Goal: Communication & Community: Participate in discussion

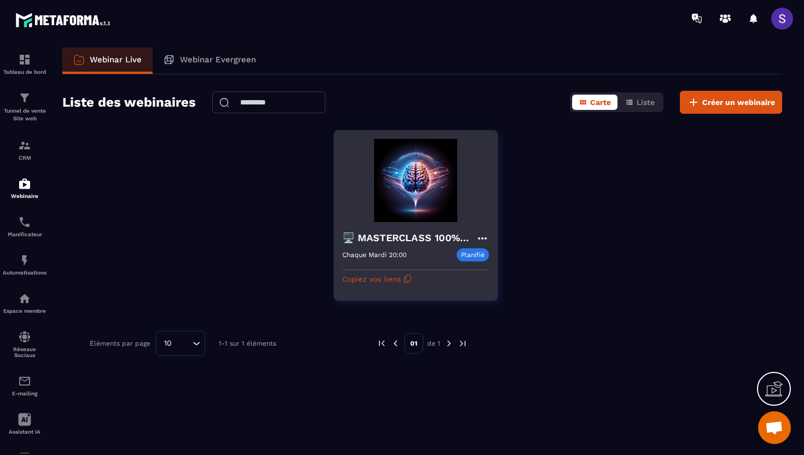
click at [403, 246] on div "🖥️ MASTERCLASS 100% GRATUITE" at bounding box center [415, 239] width 147 height 18
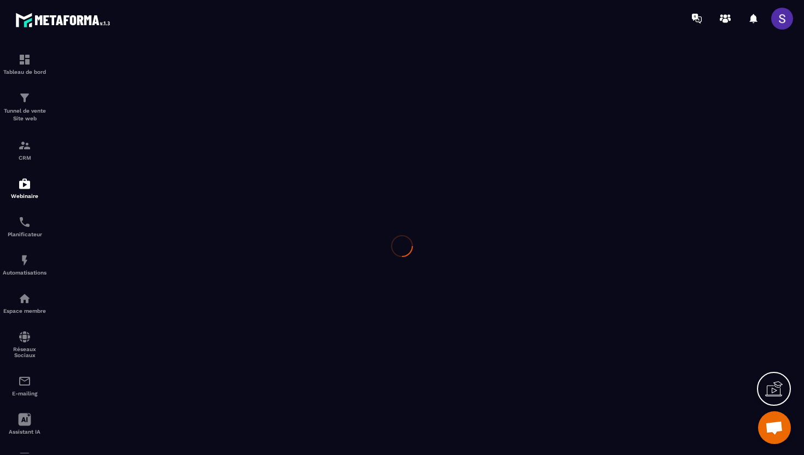
type input "**********"
type textarea "**********"
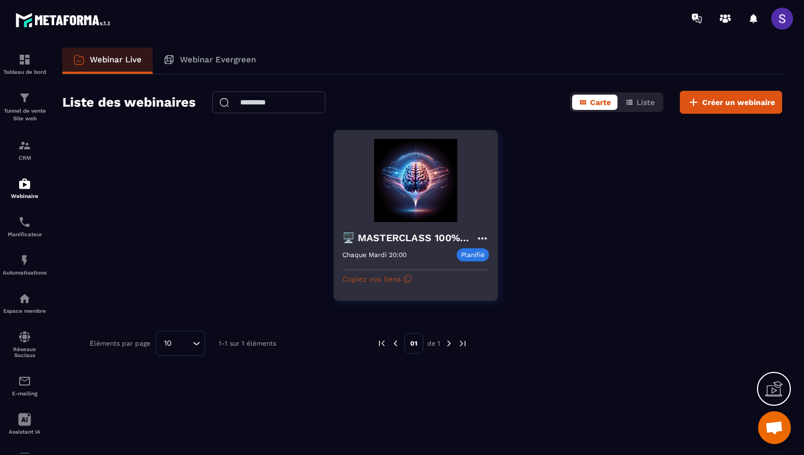
click at [382, 279] on button "Copiez vos liens" at bounding box center [376, 278] width 69 height 17
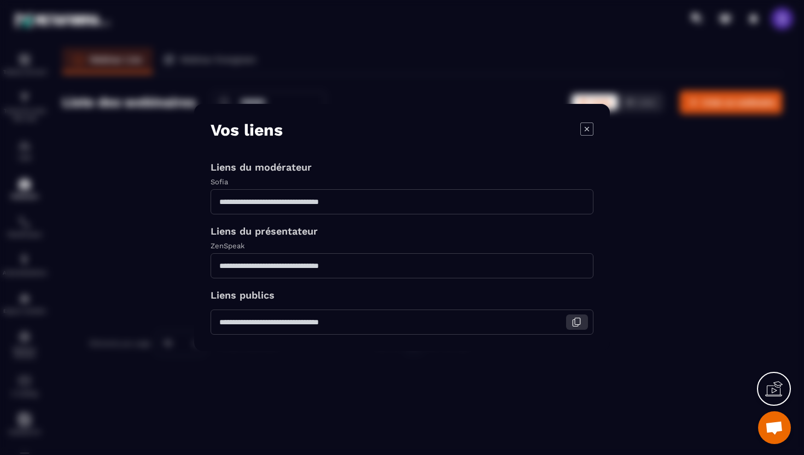
click at [577, 323] on icon "Modal window" at bounding box center [576, 322] width 10 height 10
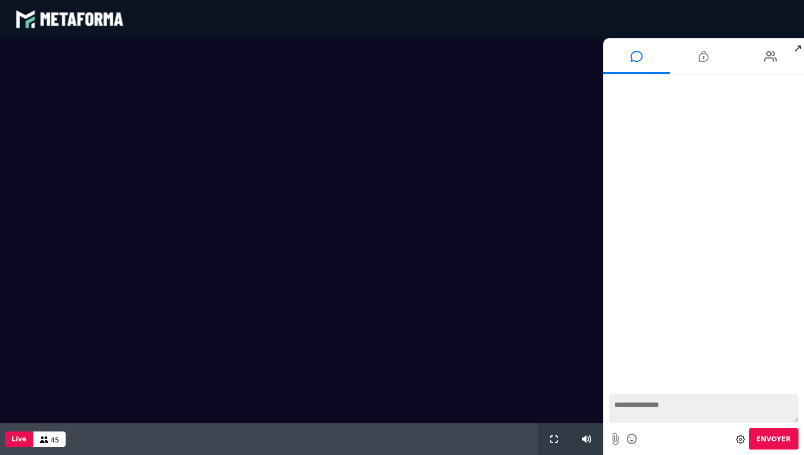
scroll to position [787, 0]
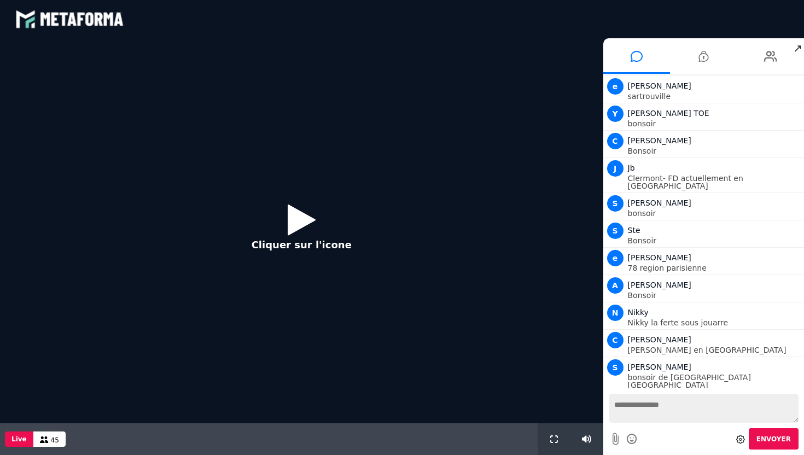
click at [297, 221] on icon at bounding box center [302, 220] width 28 height 36
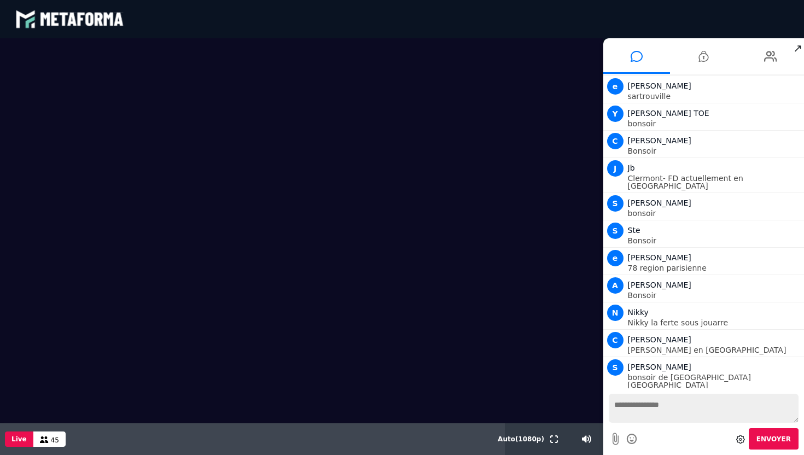
scroll to position [814, 0]
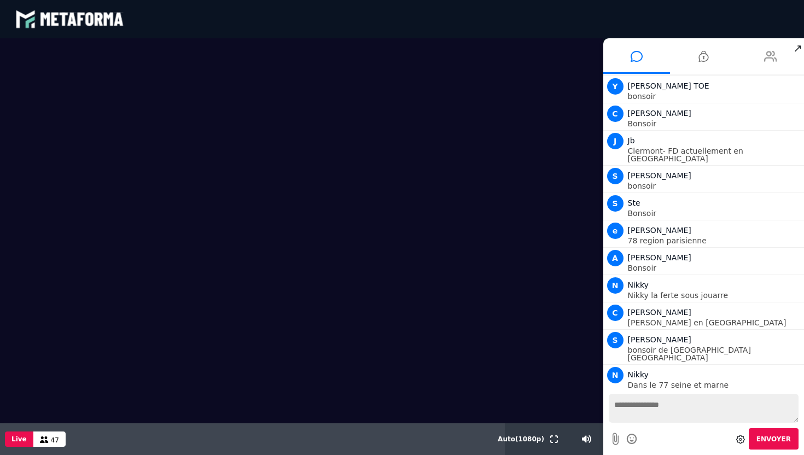
click at [768, 52] on icon at bounding box center [770, 56] width 13 height 27
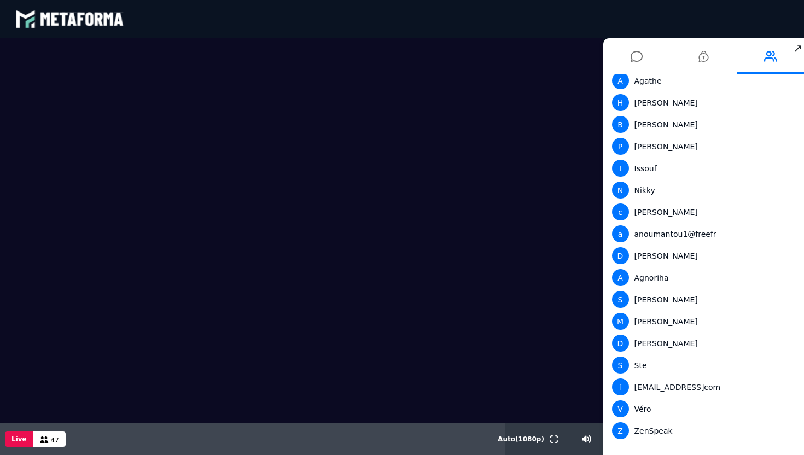
scroll to position [0, 0]
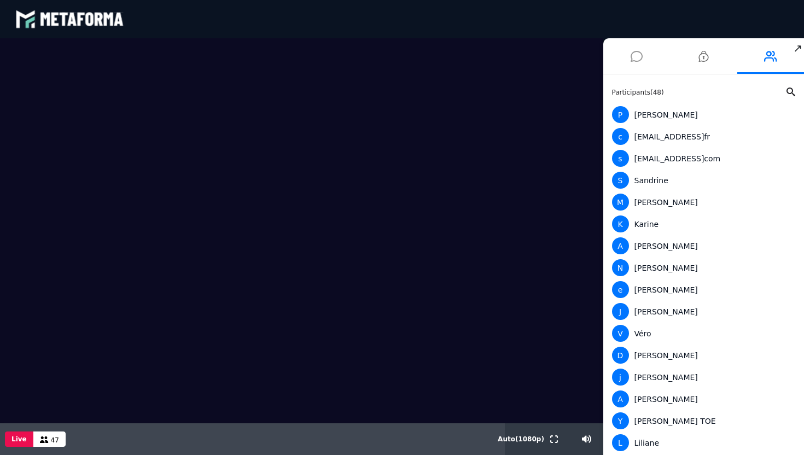
click at [634, 60] on icon at bounding box center [637, 56] width 12 height 27
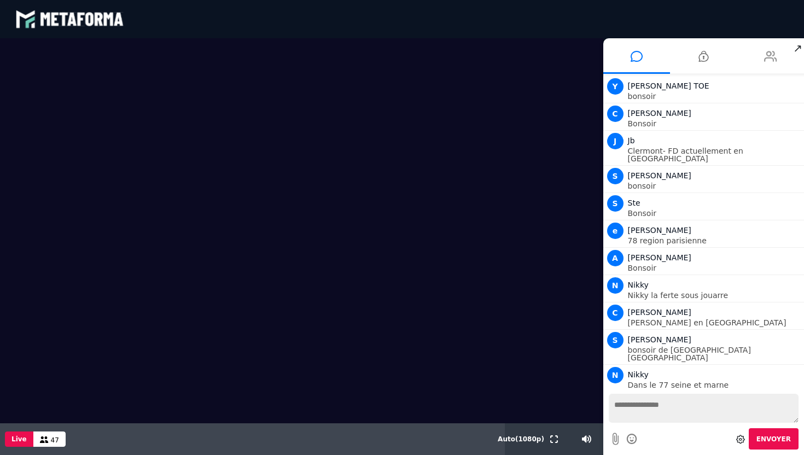
scroll to position [842, 0]
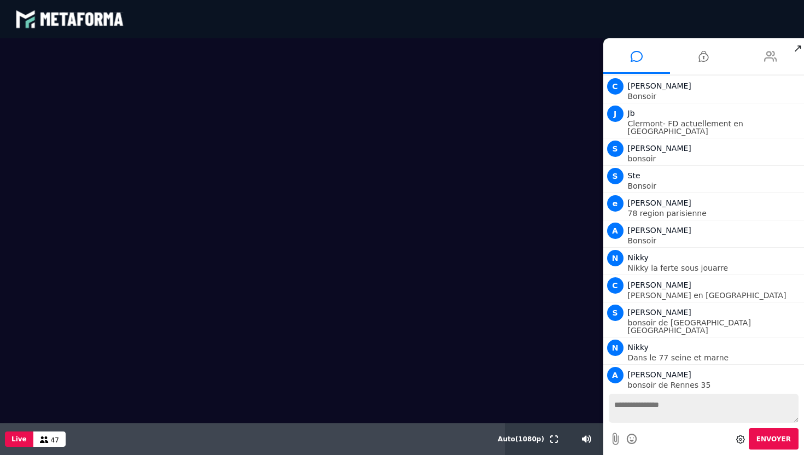
click at [769, 55] on icon at bounding box center [770, 56] width 13 height 27
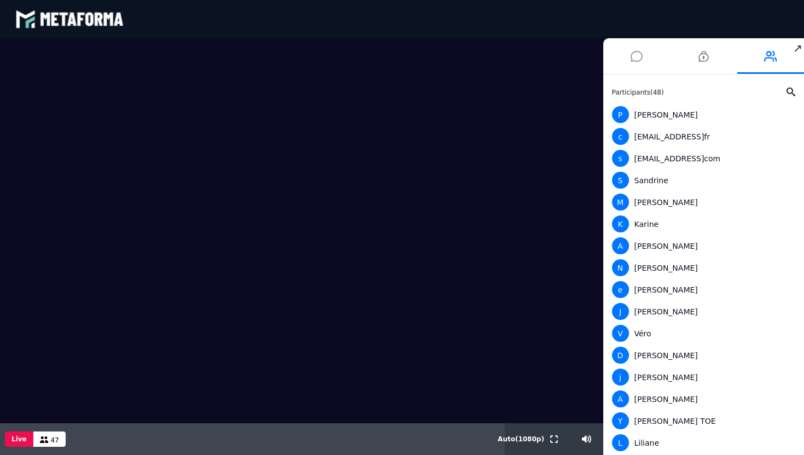
click at [631, 55] on icon at bounding box center [637, 56] width 12 height 27
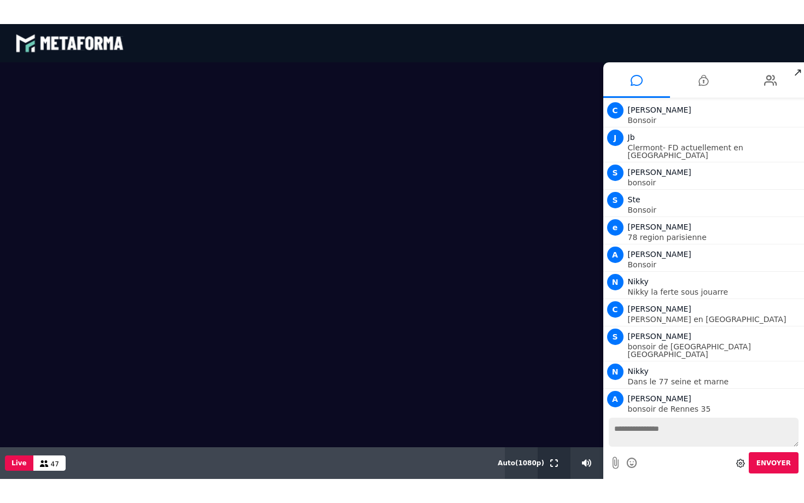
click at [556, 454] on icon at bounding box center [554, 463] width 8 height 8
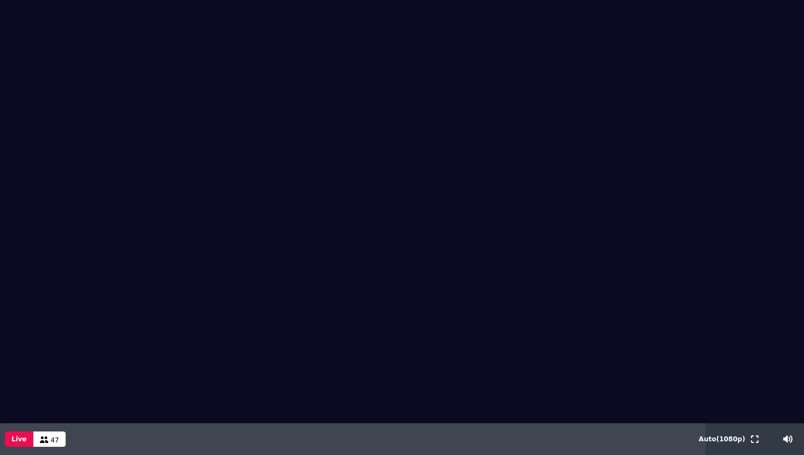
scroll to position [814, 0]
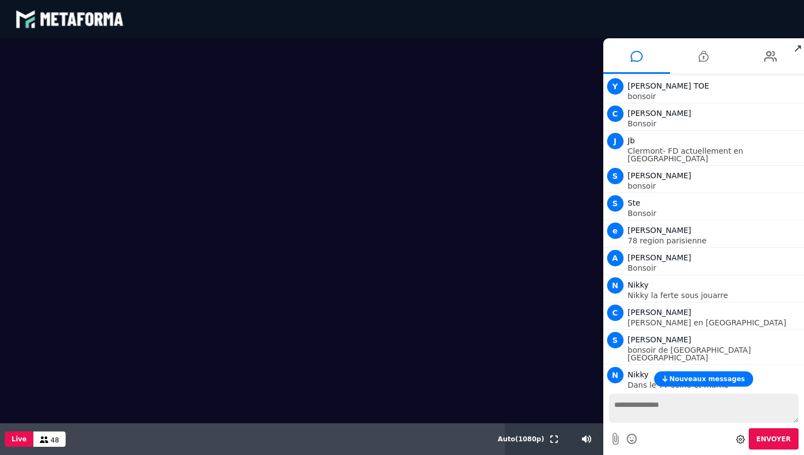
click at [702, 378] on span "Nouveaux messages" at bounding box center [706, 379] width 75 height 8
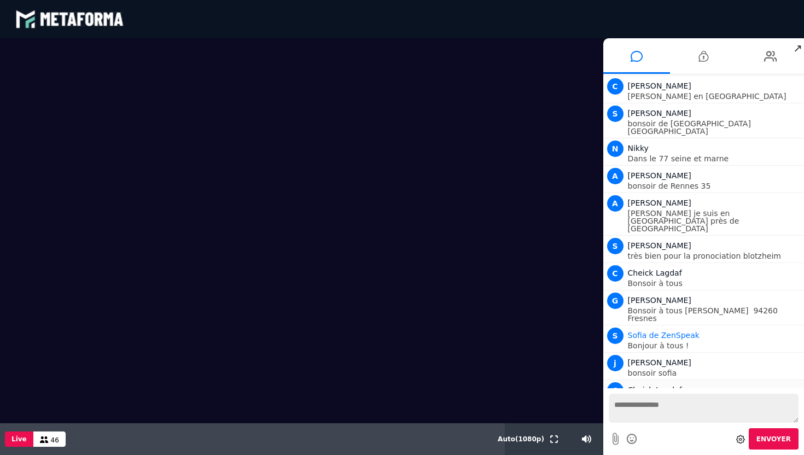
scroll to position [1014, 0]
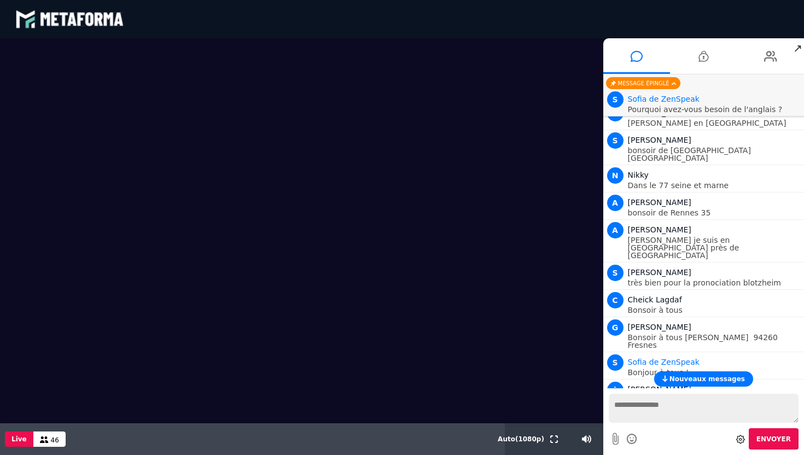
click at [685, 423] on p "Je suis un Malien dans le 93 arrondissement Saint Denis près du stade de France" at bounding box center [715, 434] width 174 height 23
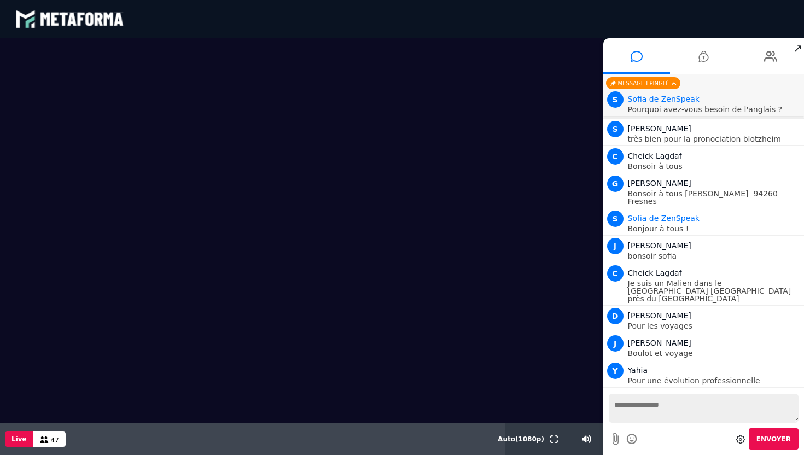
scroll to position [1193, 0]
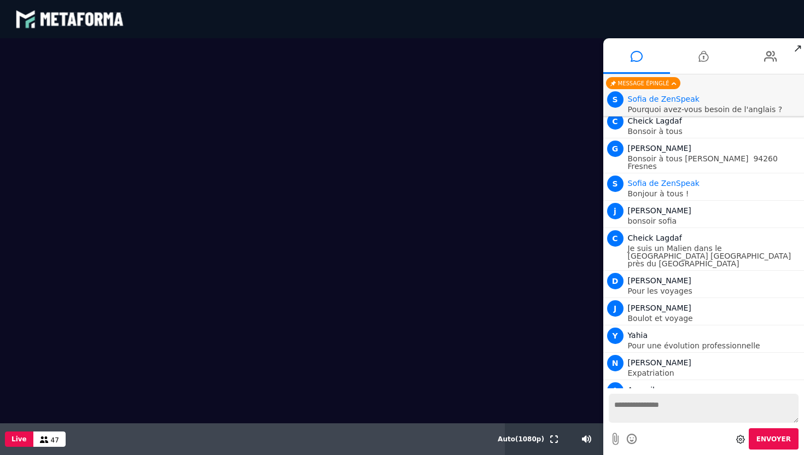
click at [645, 409] on textarea at bounding box center [704, 408] width 190 height 29
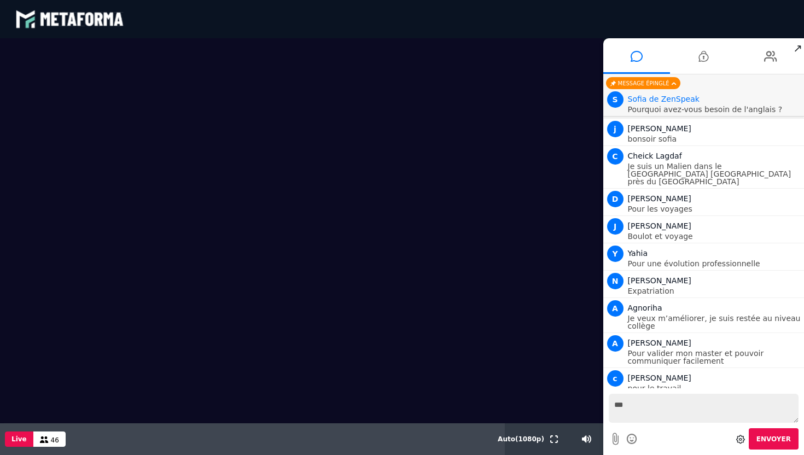
scroll to position [1310, 0]
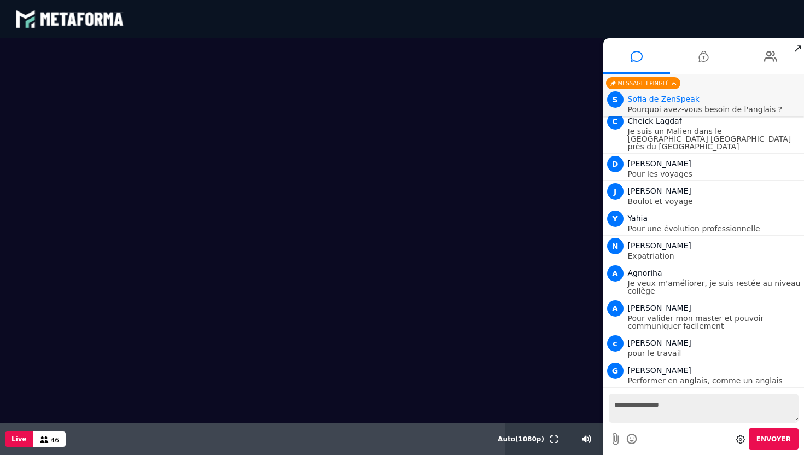
type textarea "**********"
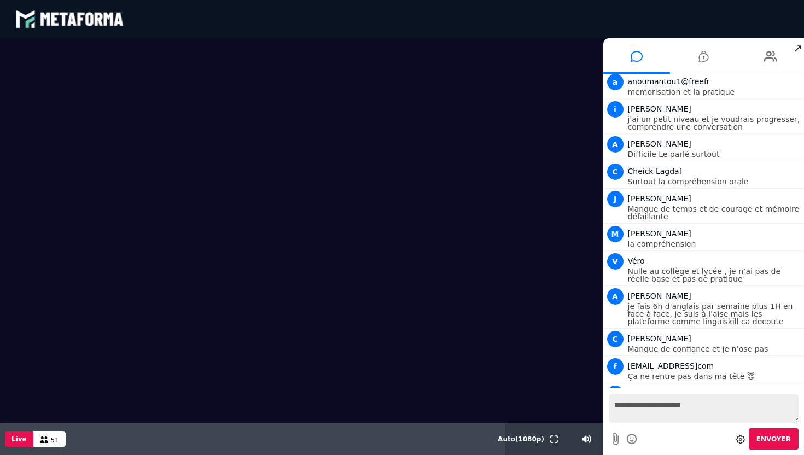
scroll to position [3276, 0]
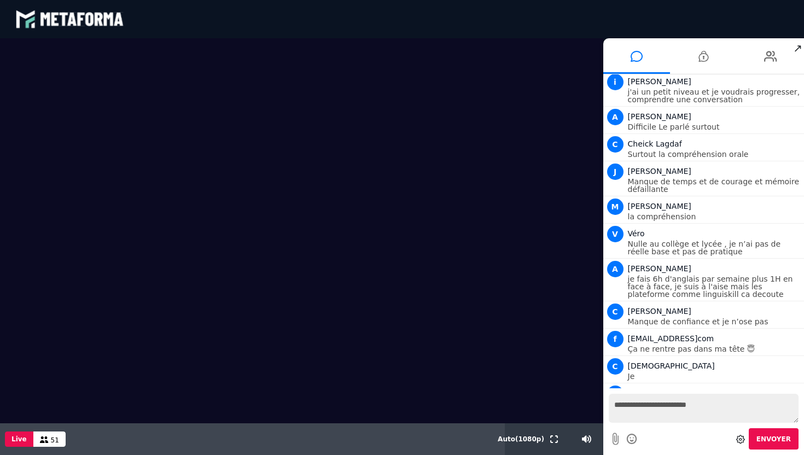
type textarea "**********"
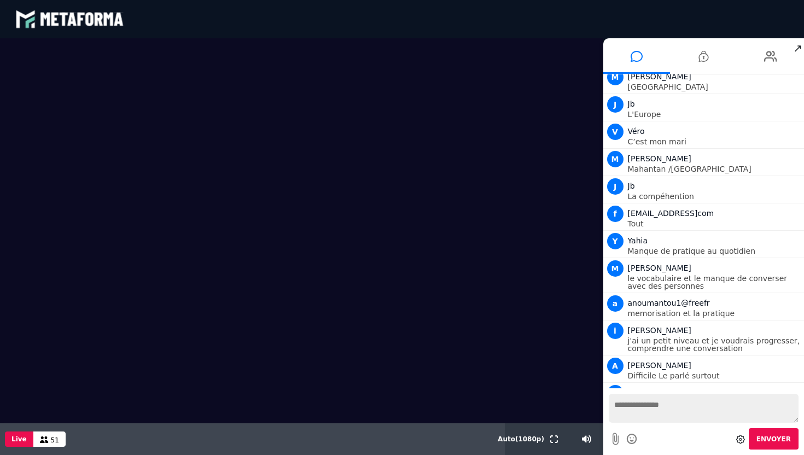
scroll to position [3015, 0]
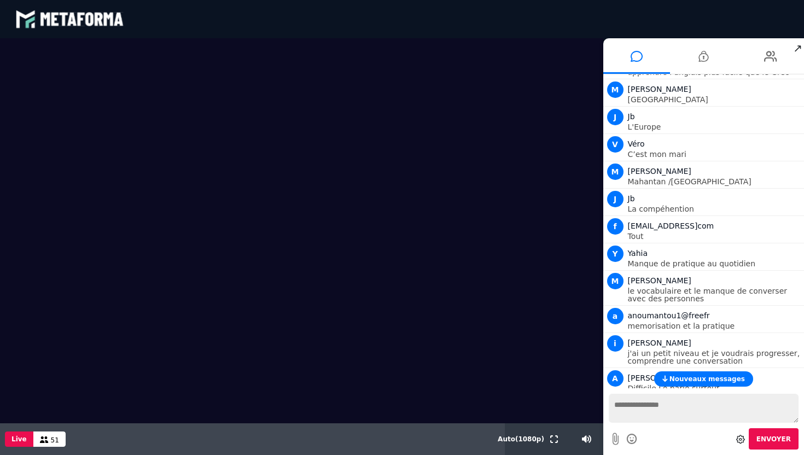
click at [676, 378] on span "Nouveaux messages" at bounding box center [706, 379] width 75 height 8
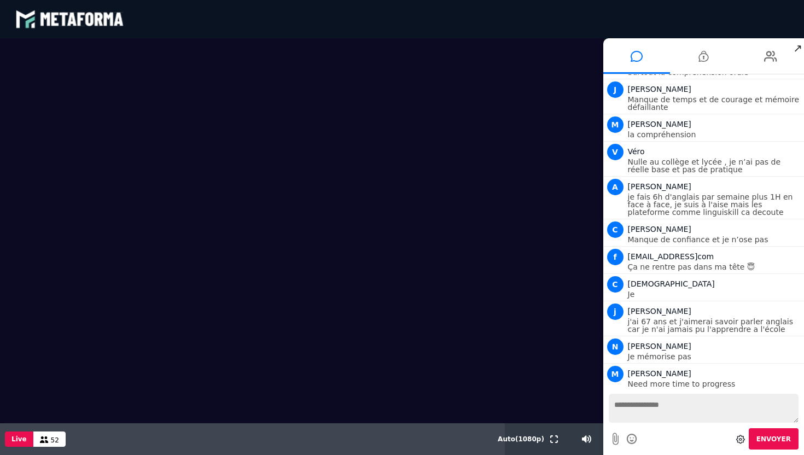
scroll to position [3386, 0]
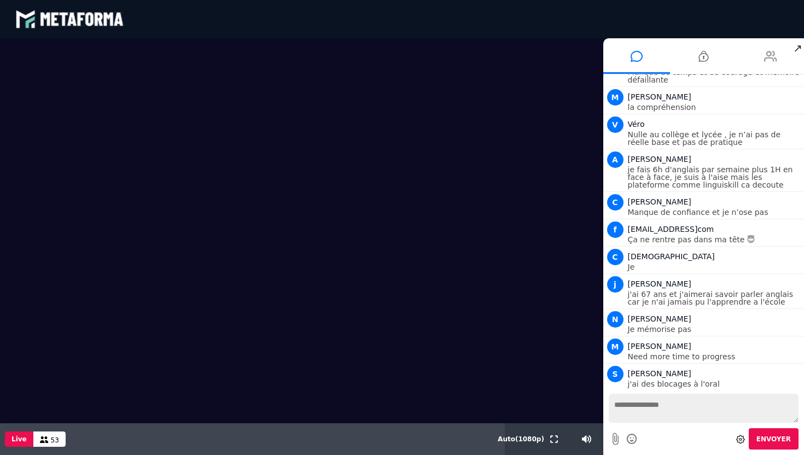
click at [764, 58] on icon at bounding box center [770, 56] width 13 height 27
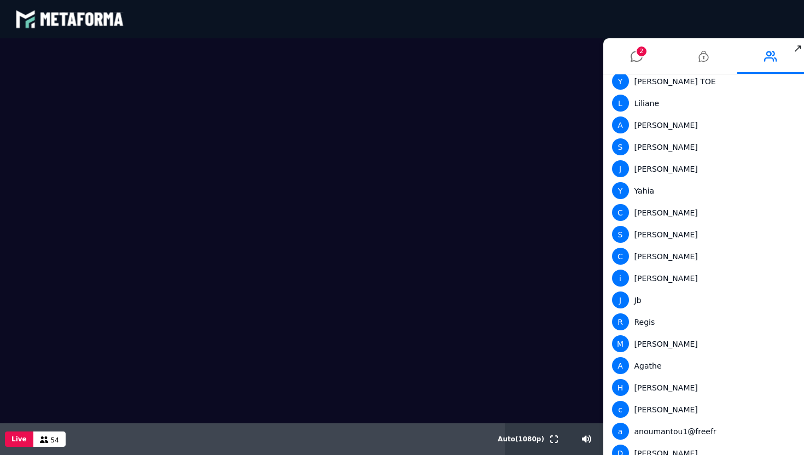
scroll to position [0, 0]
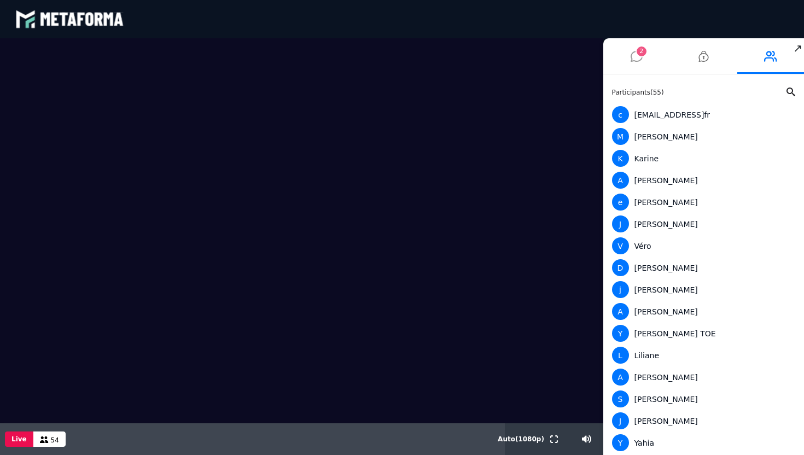
click at [632, 59] on icon at bounding box center [637, 56] width 12 height 27
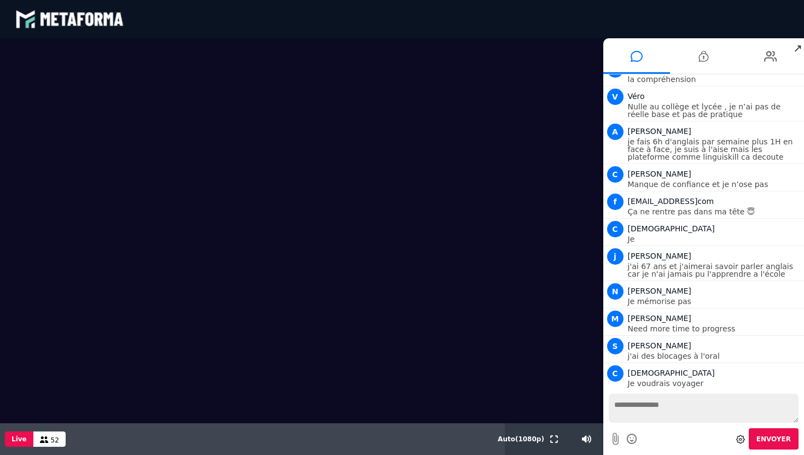
scroll to position [3440, 0]
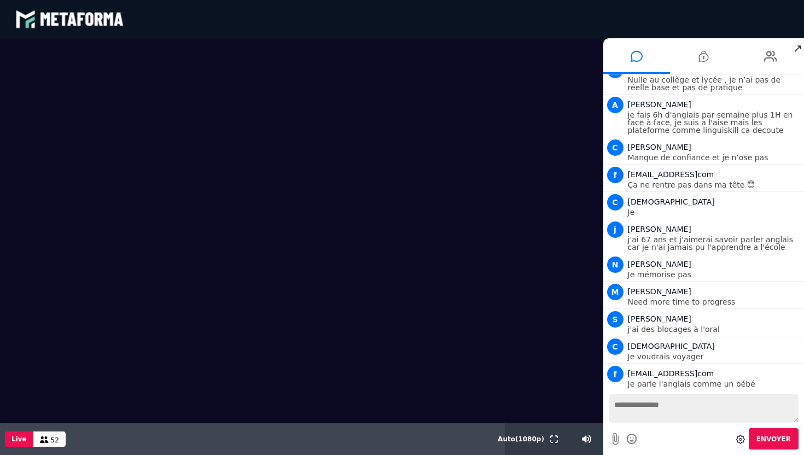
click at [790, 454] on div "S Sofia de ZenSpeak" at bounding box center [715, 463] width 174 height 13
click at [694, 410] on textarea at bounding box center [704, 408] width 190 height 29
type textarea "**********"
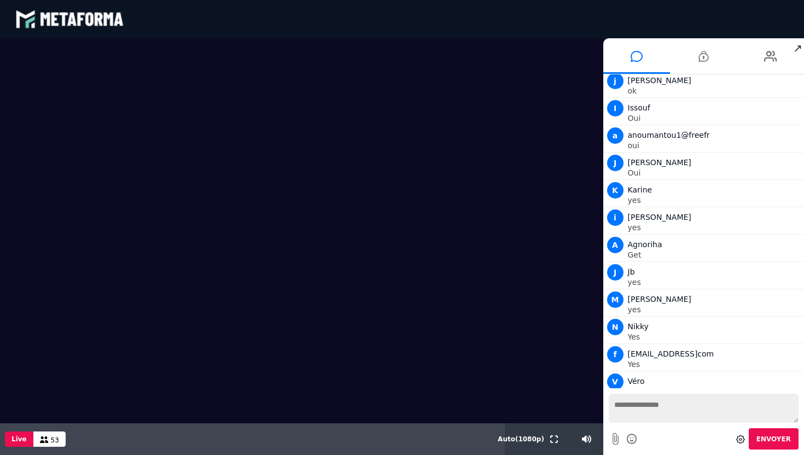
scroll to position [4596, 0]
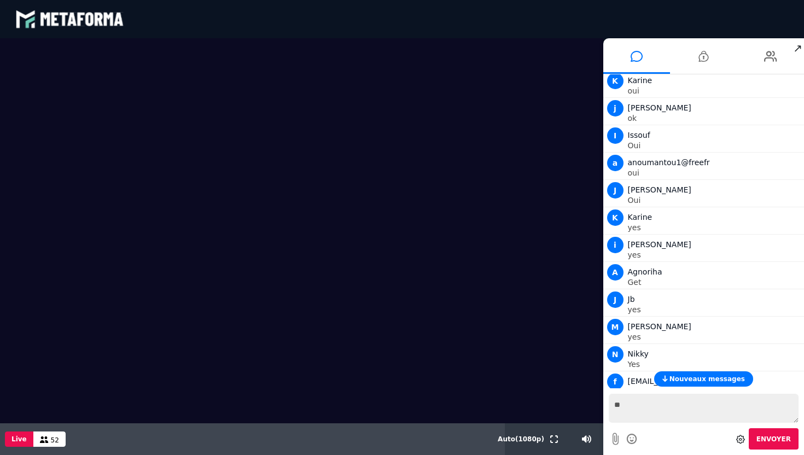
type textarea "**"
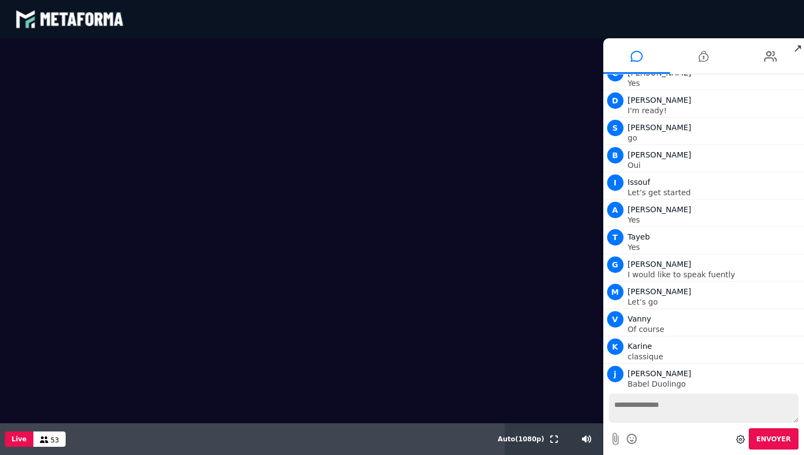
scroll to position [5007, 0]
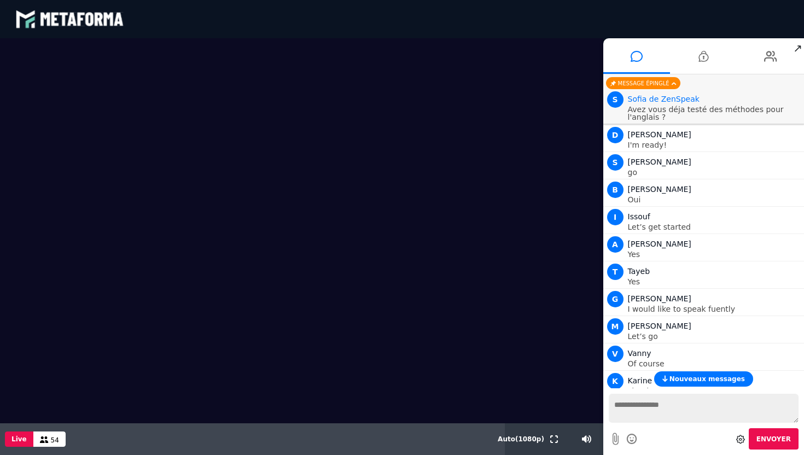
click at [683, 383] on button "Nouveaux messages" at bounding box center [703, 378] width 99 height 15
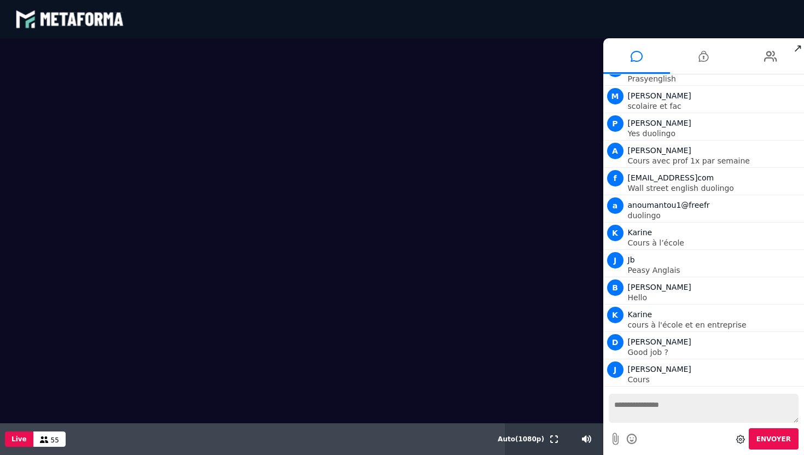
scroll to position [5616, 0]
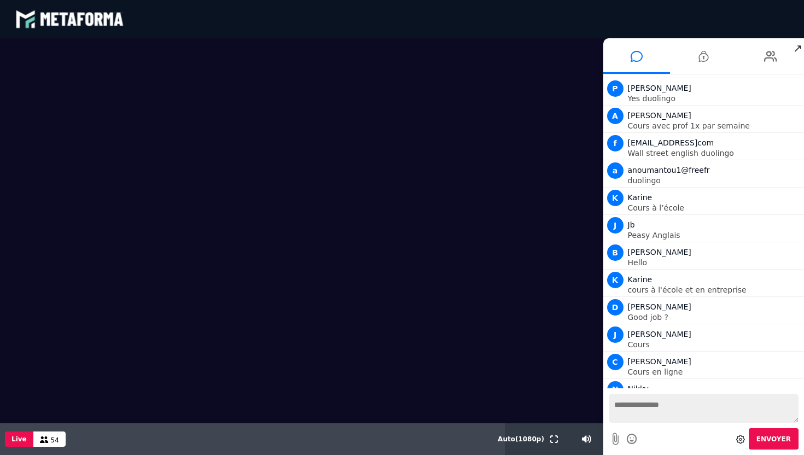
click at [647, 412] on textarea at bounding box center [704, 408] width 190 height 29
type textarea "**********"
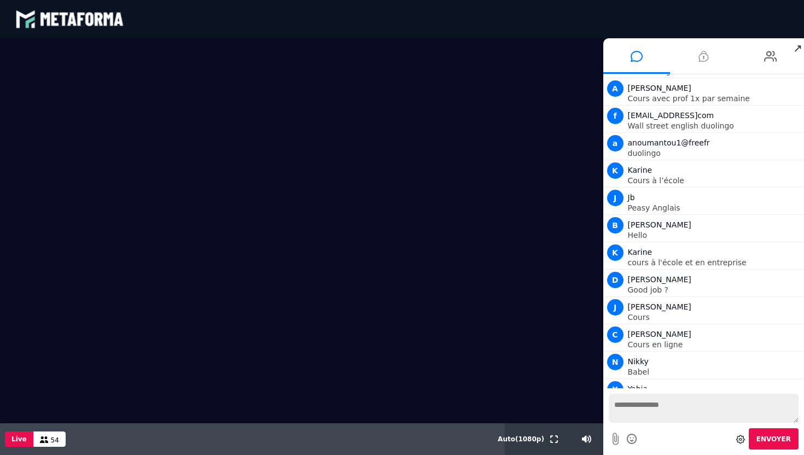
click at [702, 61] on icon at bounding box center [703, 56] width 10 height 27
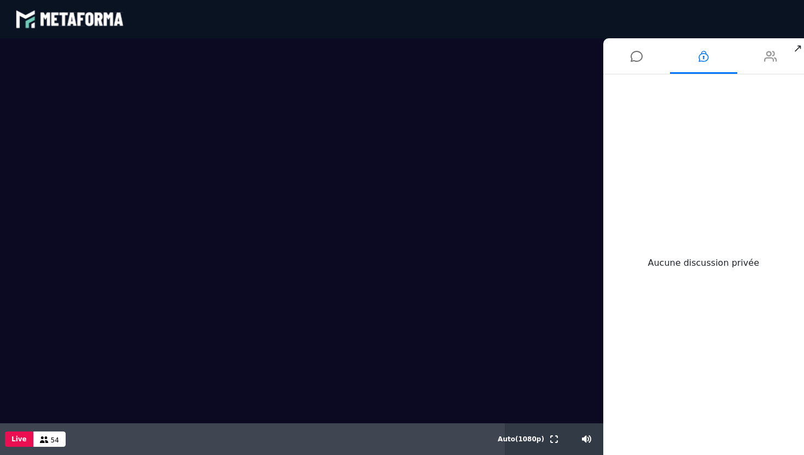
click at [766, 59] on icon at bounding box center [770, 56] width 13 height 27
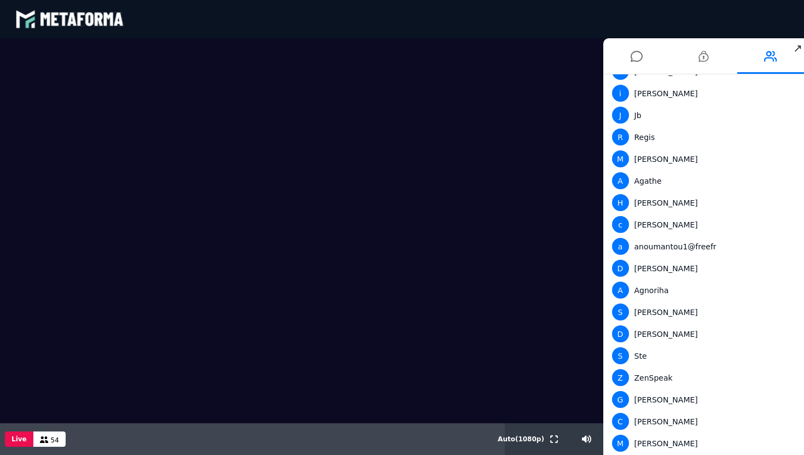
scroll to position [0, 0]
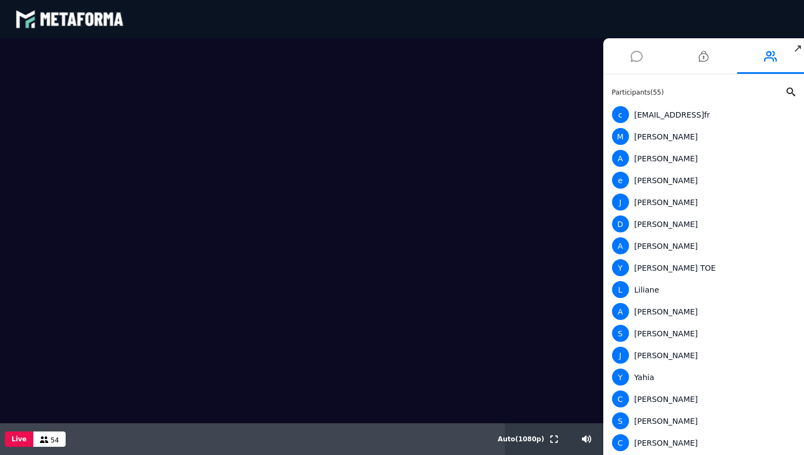
click at [643, 66] on li at bounding box center [636, 56] width 67 height 36
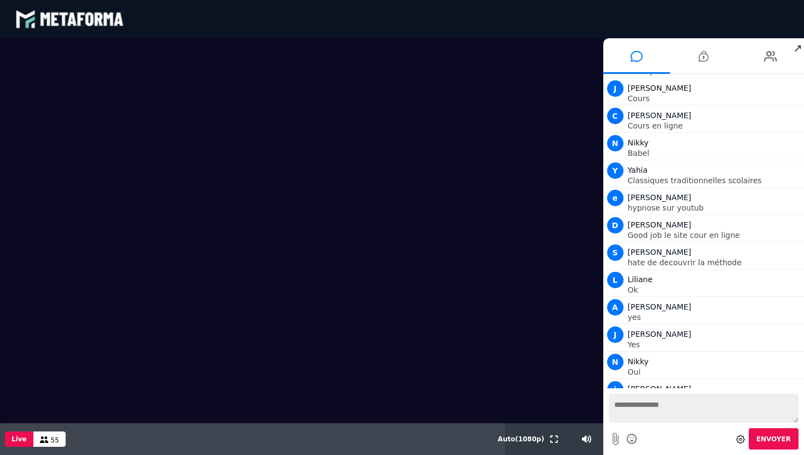
scroll to position [5889, 0]
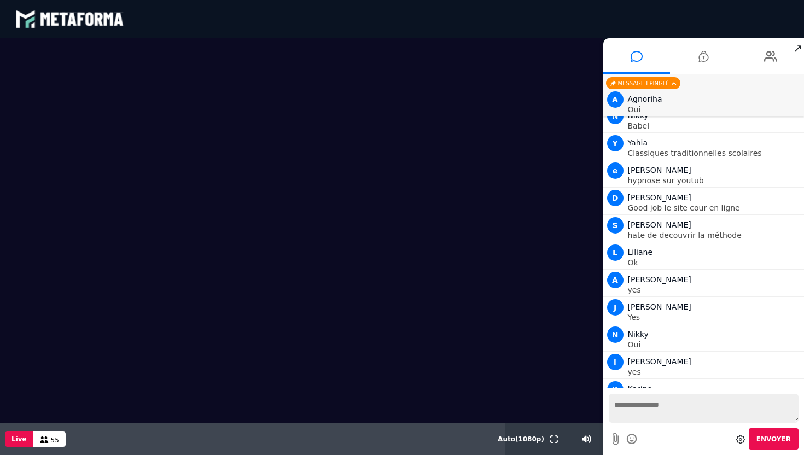
click at [673, 412] on textarea at bounding box center [704, 408] width 190 height 29
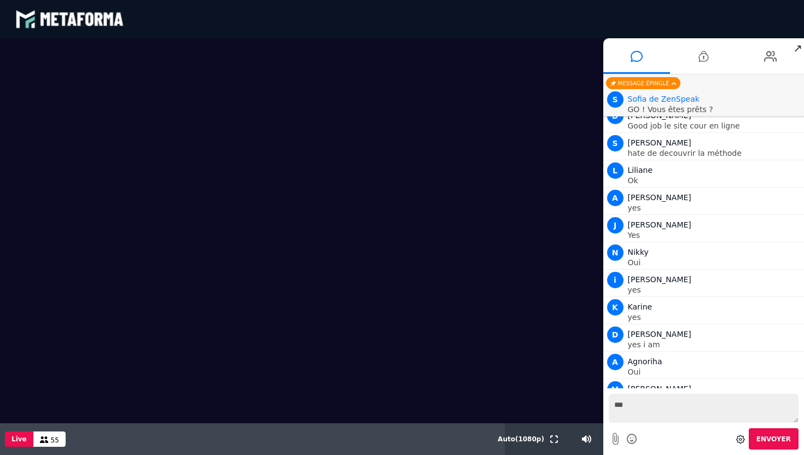
scroll to position [5944, 0]
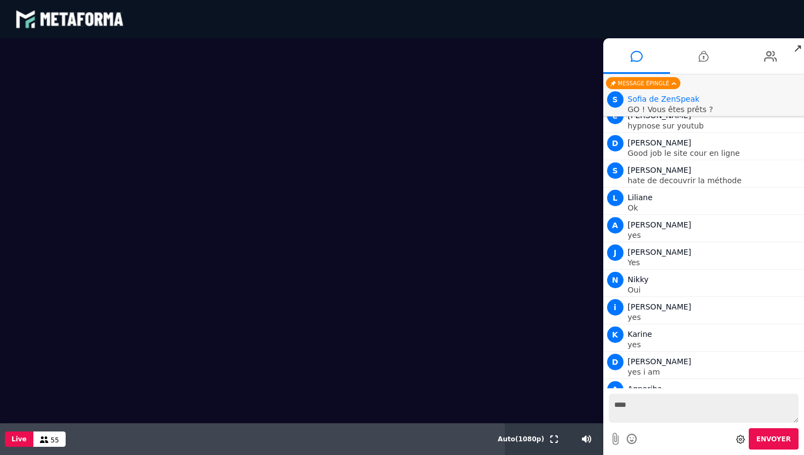
type textarea "**"
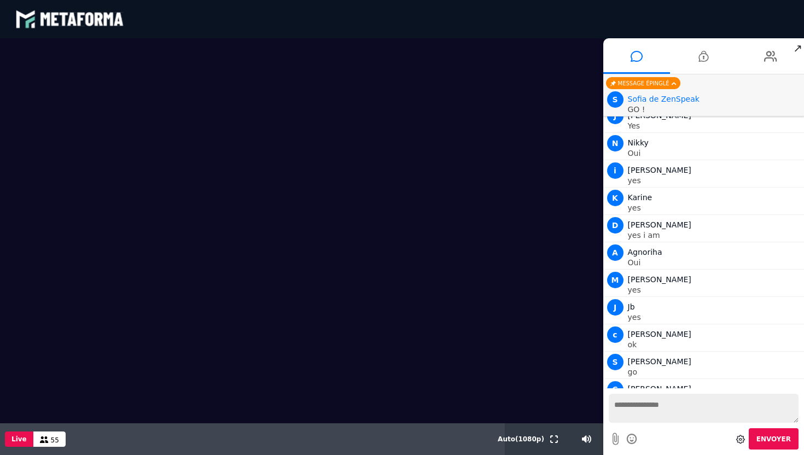
scroll to position [6108, 0]
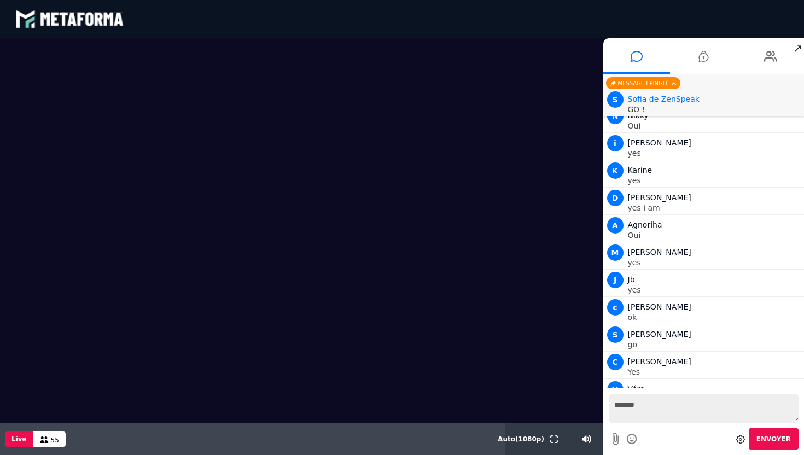
type textarea "*******"
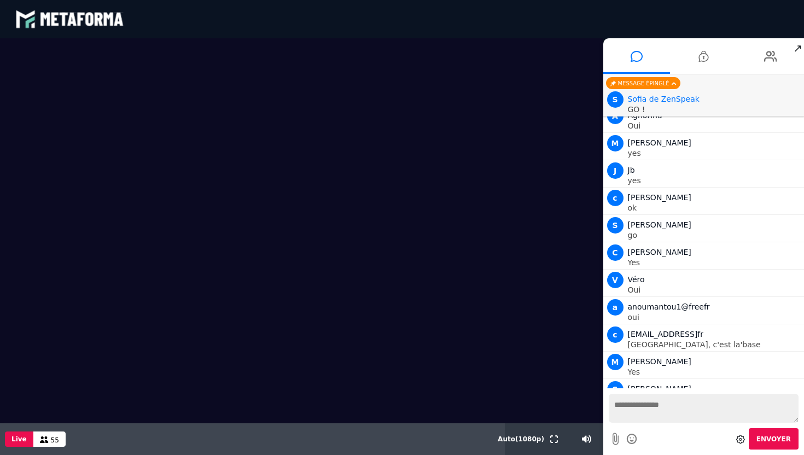
scroll to position [6244, 0]
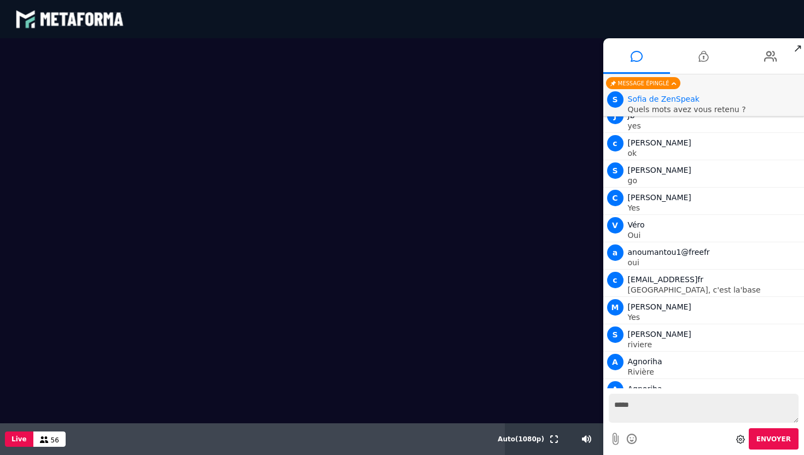
type textarea "******"
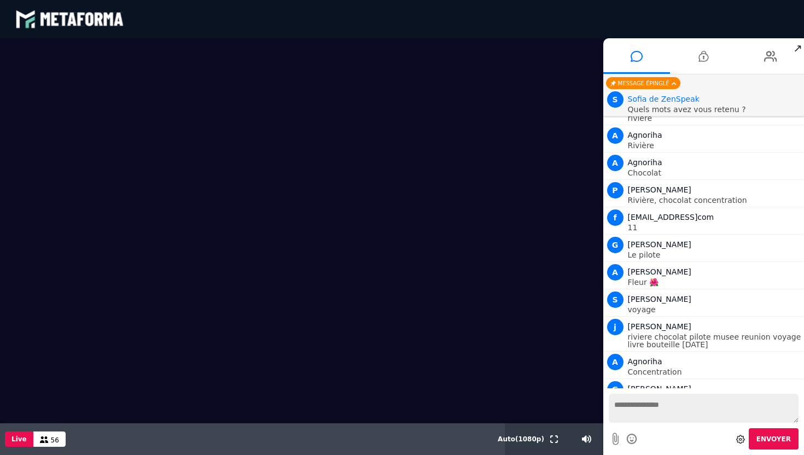
scroll to position [6491, 0]
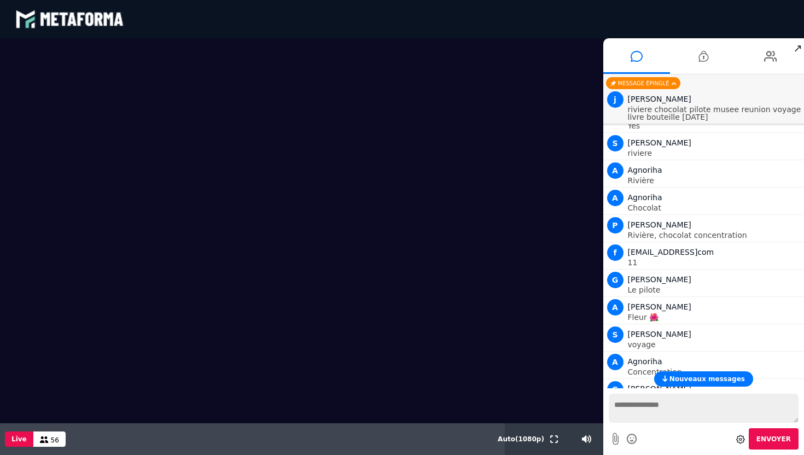
click at [679, 382] on span "Nouveaux messages" at bounding box center [706, 379] width 75 height 8
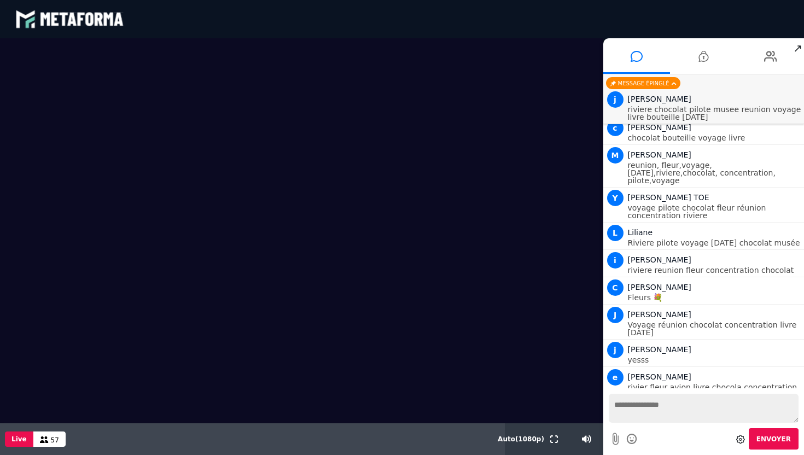
scroll to position [7352, 0]
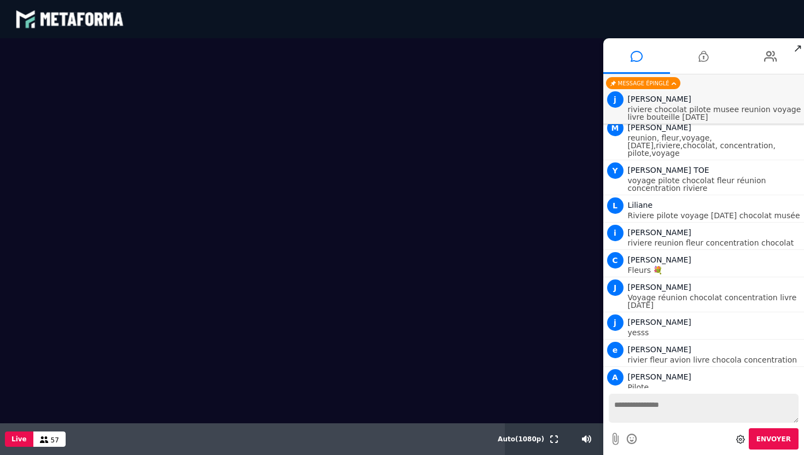
click at [651, 414] on textarea at bounding box center [704, 408] width 190 height 29
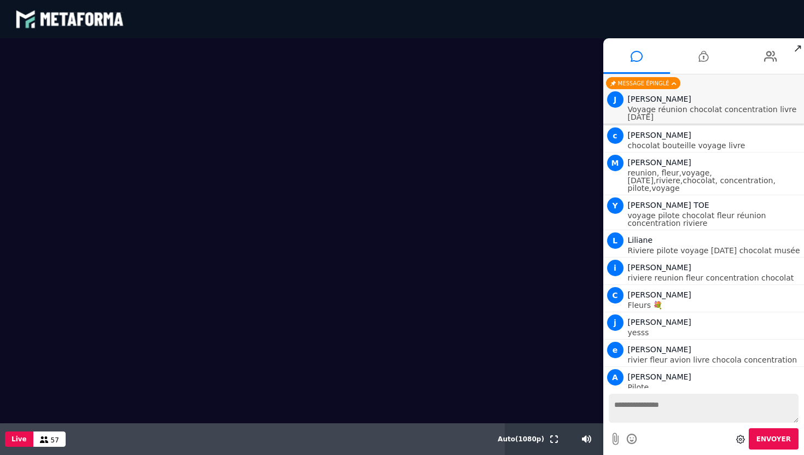
type textarea "*"
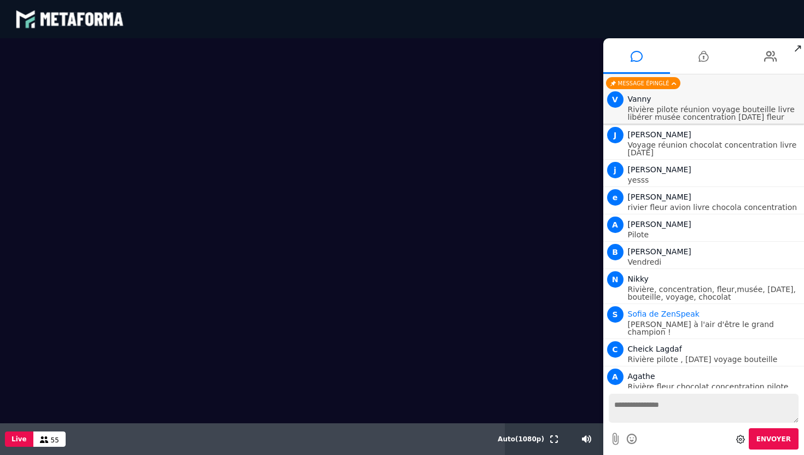
scroll to position [7567, 0]
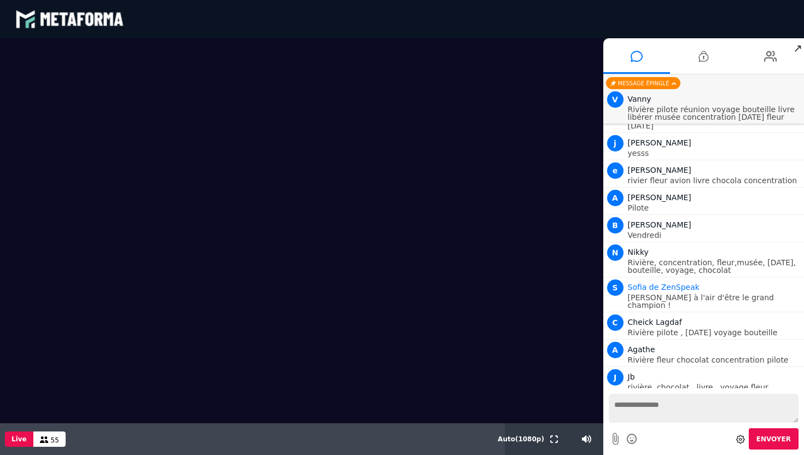
drag, startPoint x: 44, startPoint y: 95, endPoint x: 48, endPoint y: 168, distance: 72.8
click at [48, 168] on video at bounding box center [301, 230] width 603 height 385
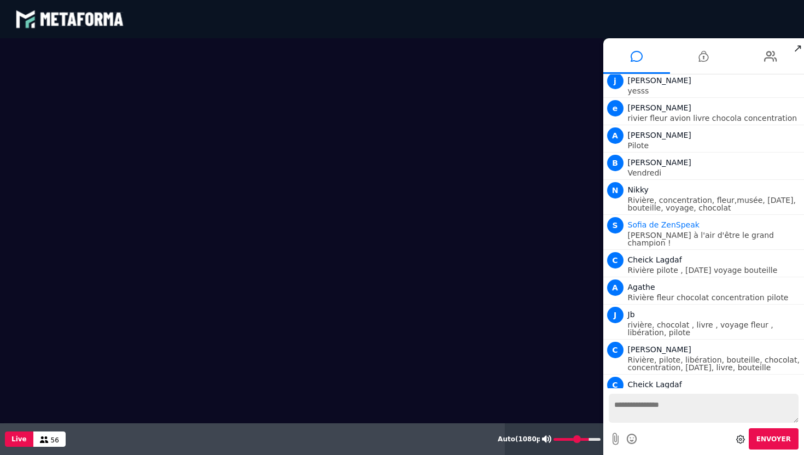
scroll to position [7656, 0]
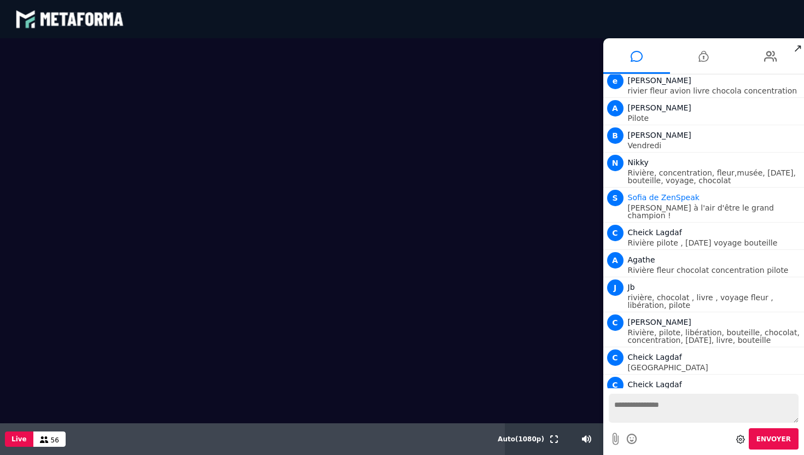
click at [634, 406] on textarea at bounding box center [704, 408] width 190 height 29
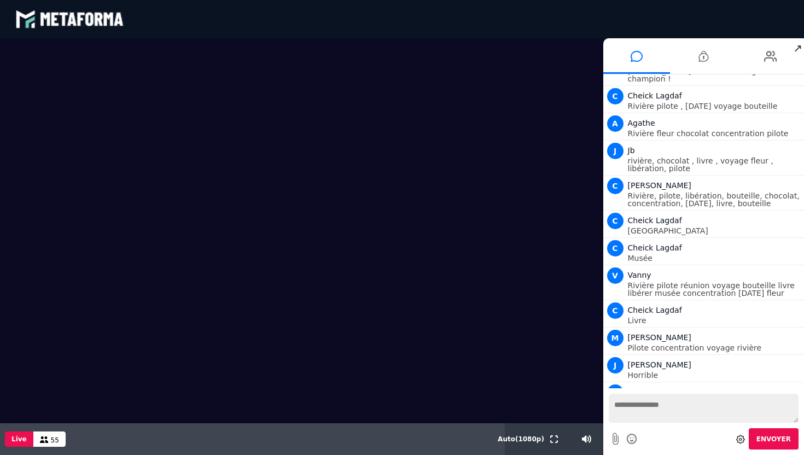
scroll to position [7820, 0]
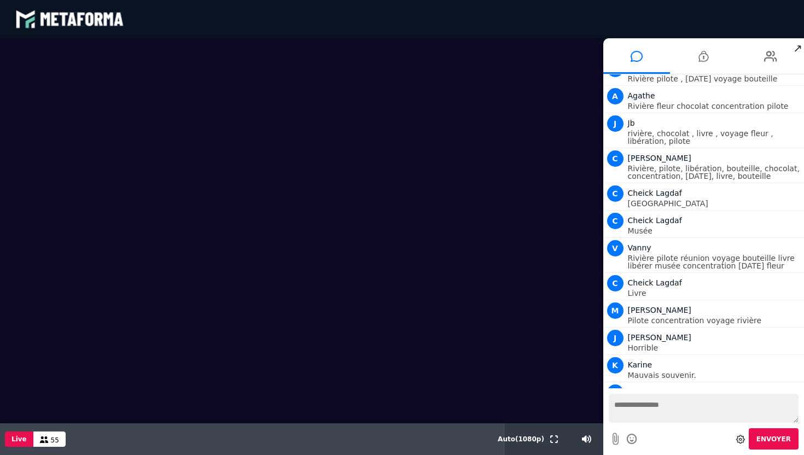
click at [640, 407] on textarea at bounding box center [704, 408] width 190 height 29
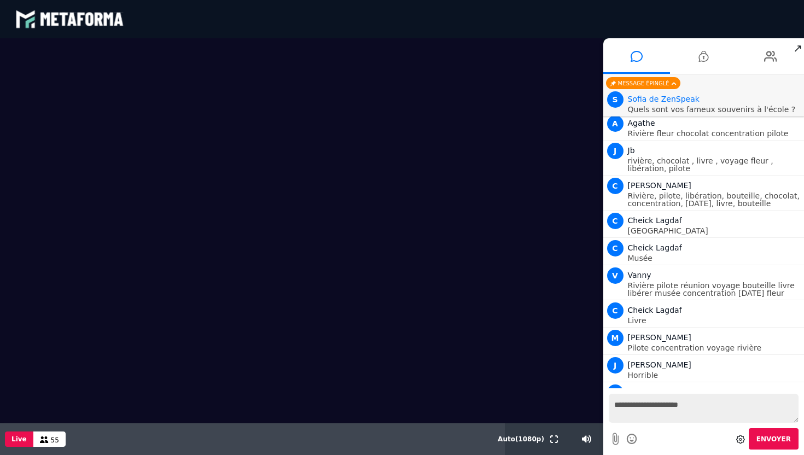
type textarea "**********"
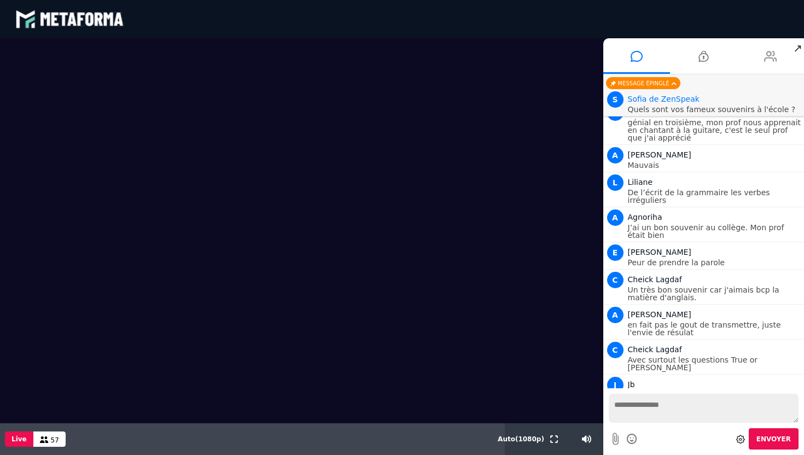
scroll to position [8546, 0]
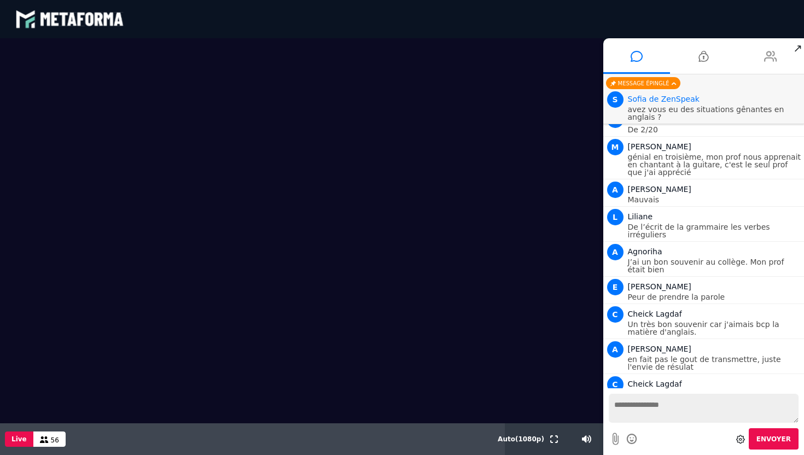
click at [766, 58] on icon at bounding box center [770, 56] width 13 height 27
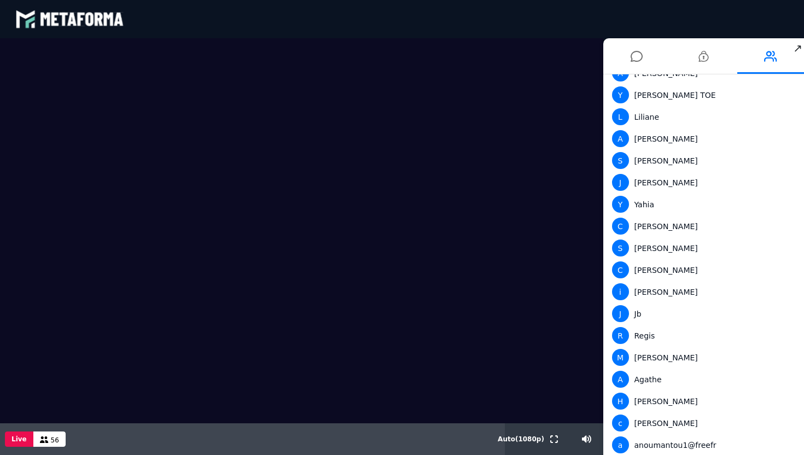
scroll to position [0, 0]
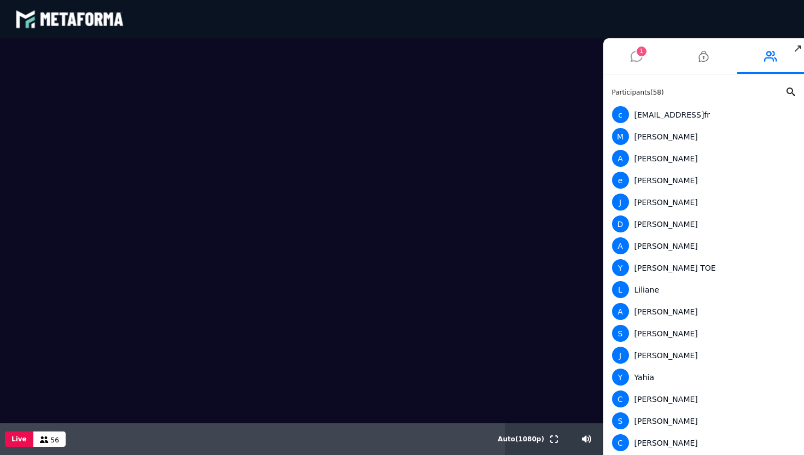
click at [638, 63] on icon at bounding box center [637, 56] width 12 height 27
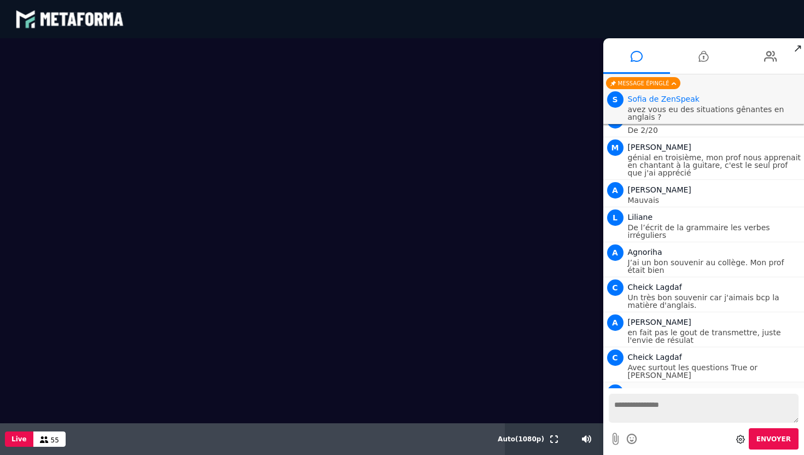
scroll to position [8359, 0]
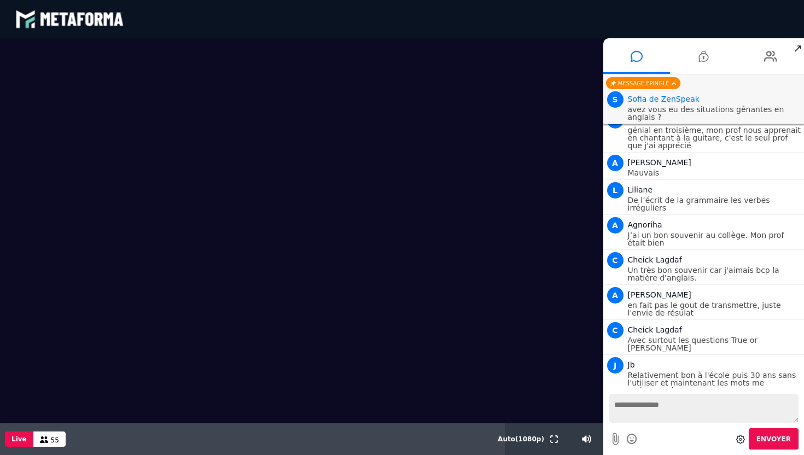
click at [663, 408] on textarea at bounding box center [704, 408] width 190 height 29
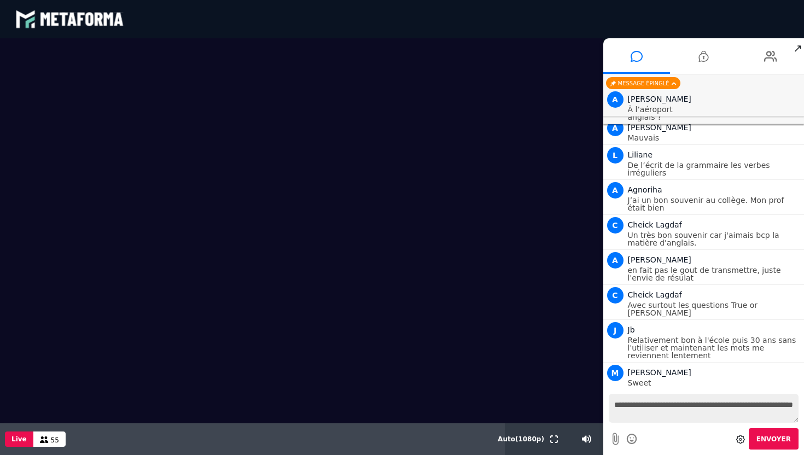
type textarea "**********"
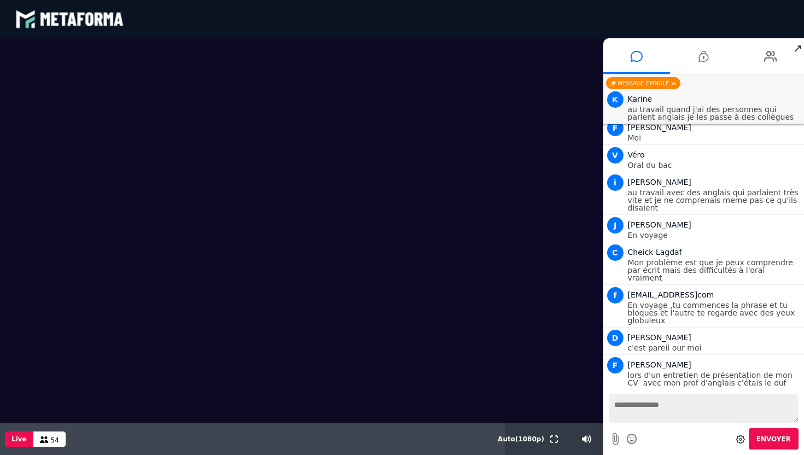
scroll to position [8880, 0]
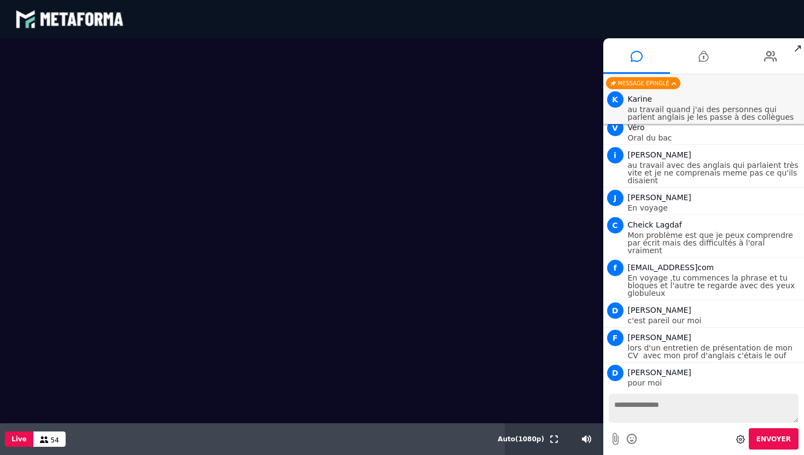
click at [641, 407] on textarea at bounding box center [704, 408] width 190 height 29
type textarea "*"
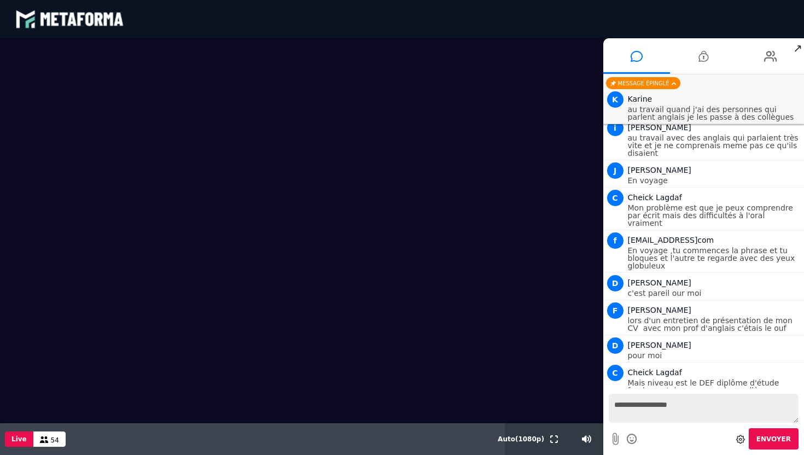
type textarea "**********"
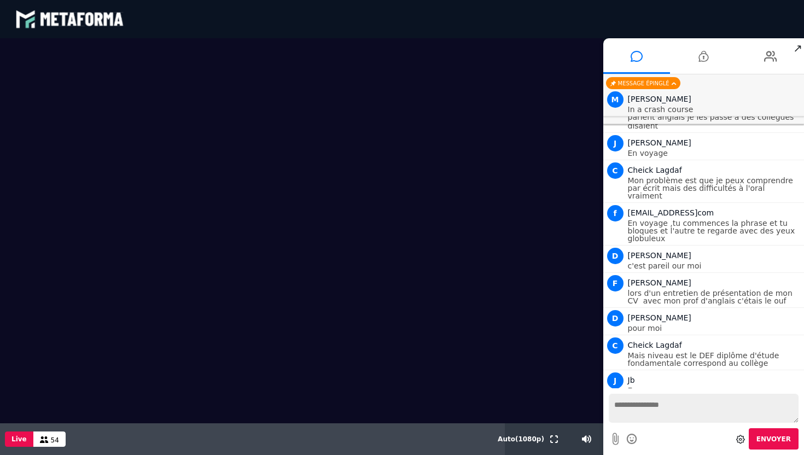
scroll to position [9017, 0]
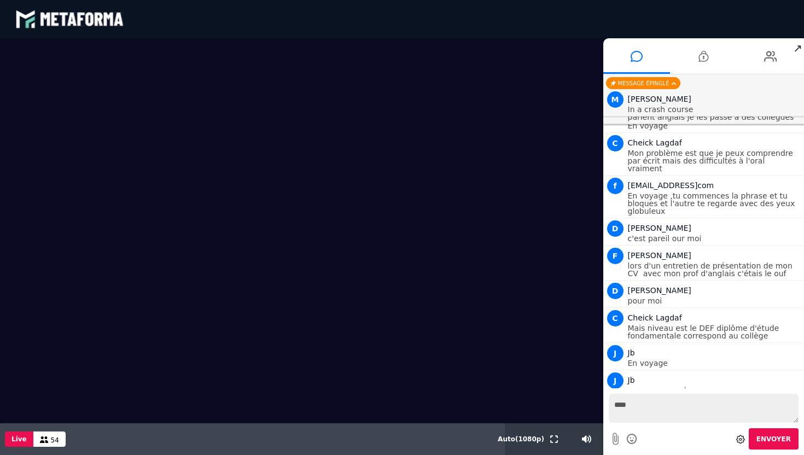
type textarea "*****"
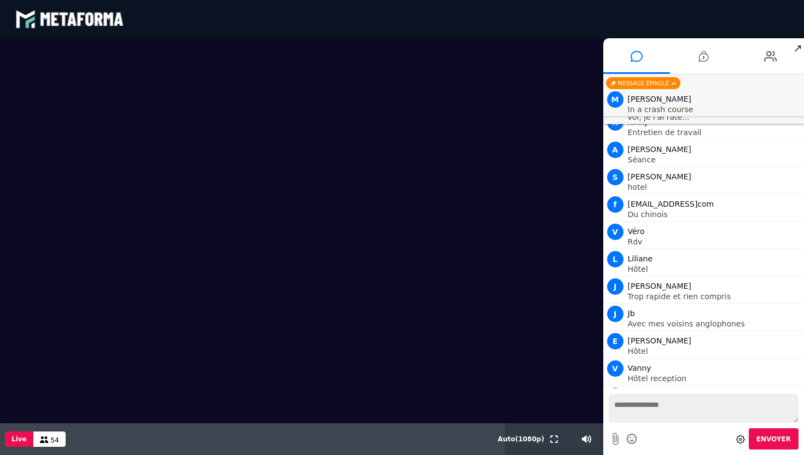
scroll to position [9489, 0]
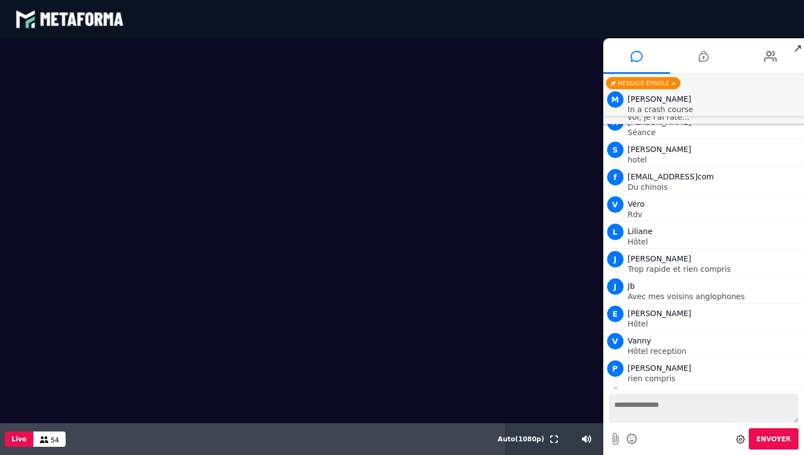
click at [632, 437] on icon at bounding box center [632, 439] width 12 height 14
click at [583, 83] on video at bounding box center [301, 230] width 603 height 385
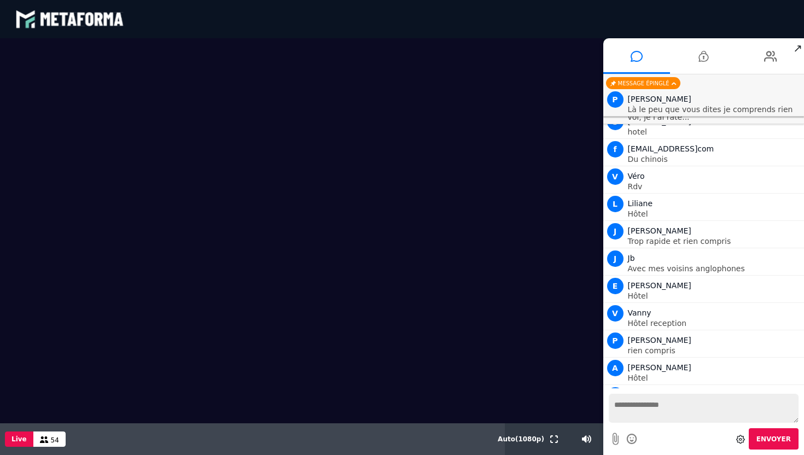
scroll to position [9607, 0]
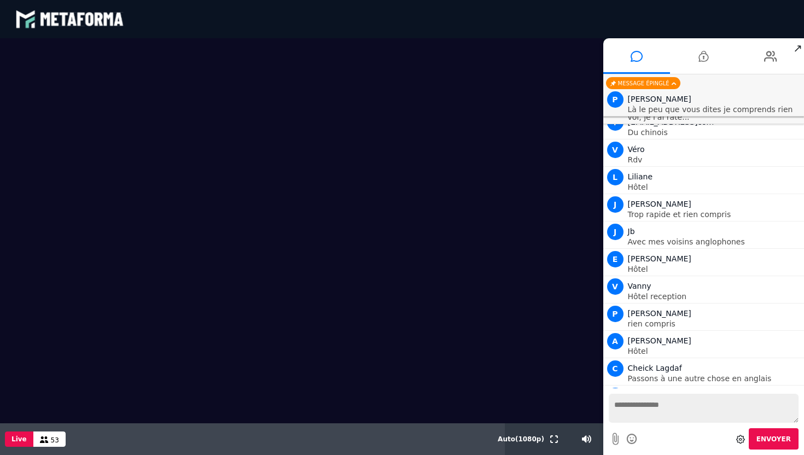
click at [674, 409] on textarea at bounding box center [704, 408] width 190 height 29
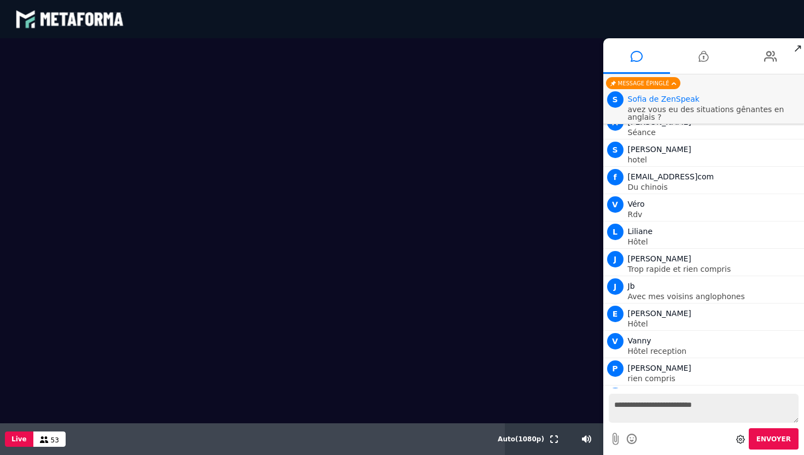
type textarea "**********"
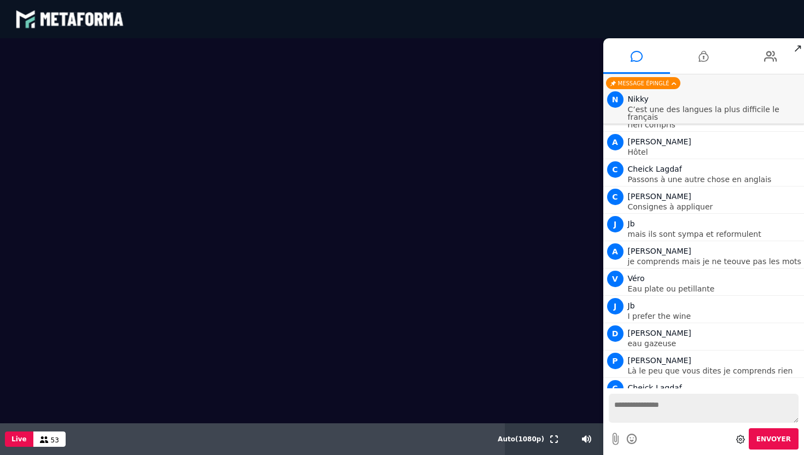
scroll to position [9868, 0]
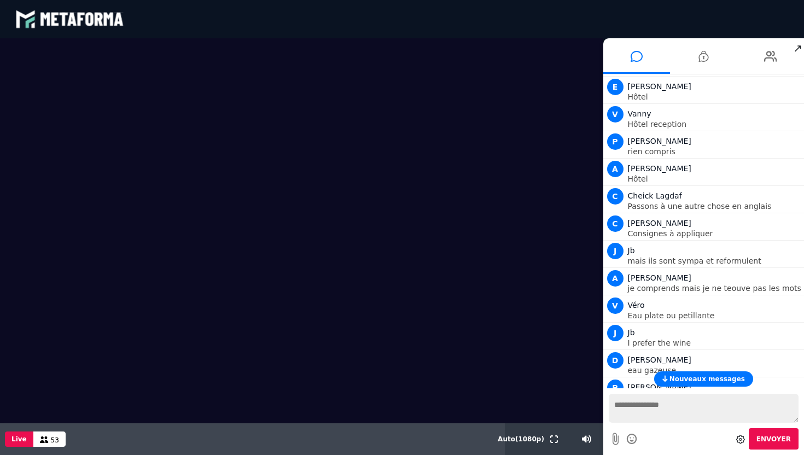
click at [686, 383] on button "Nouveaux messages" at bounding box center [703, 378] width 99 height 15
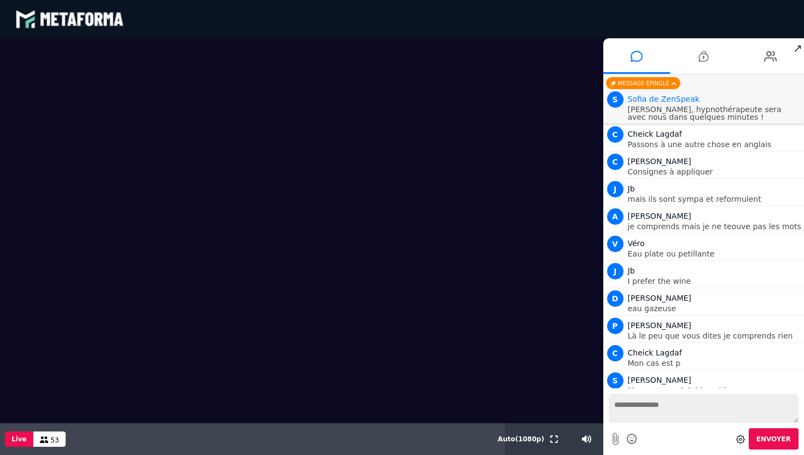
scroll to position [9896, 0]
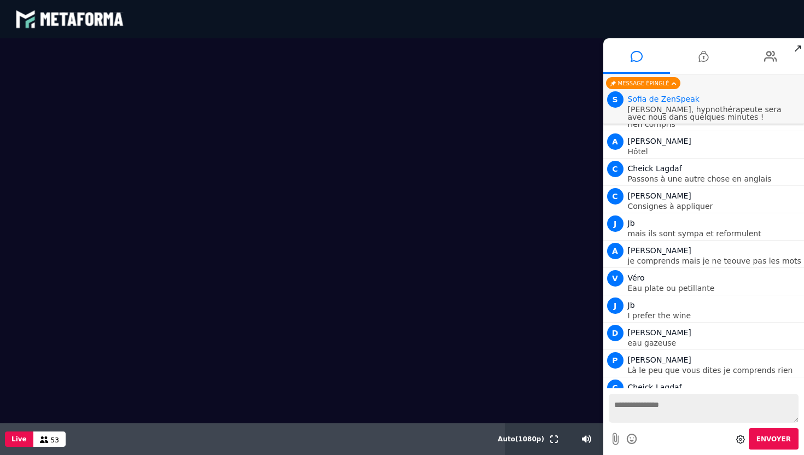
click at [631, 441] on icon at bounding box center [632, 439] width 12 height 14
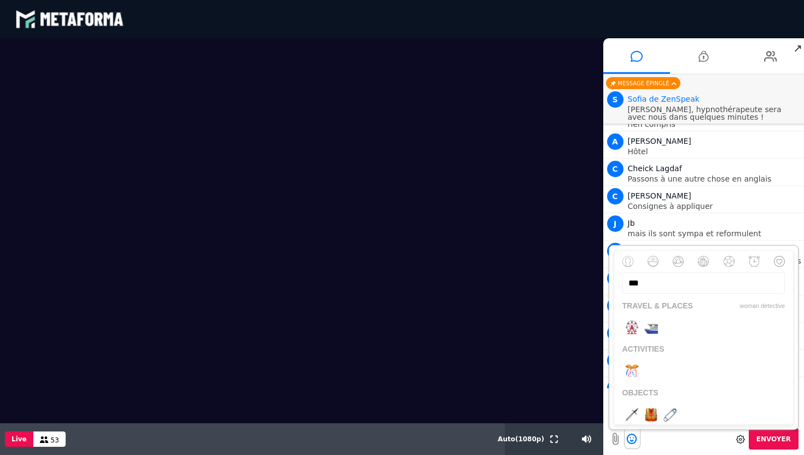
scroll to position [0, 0]
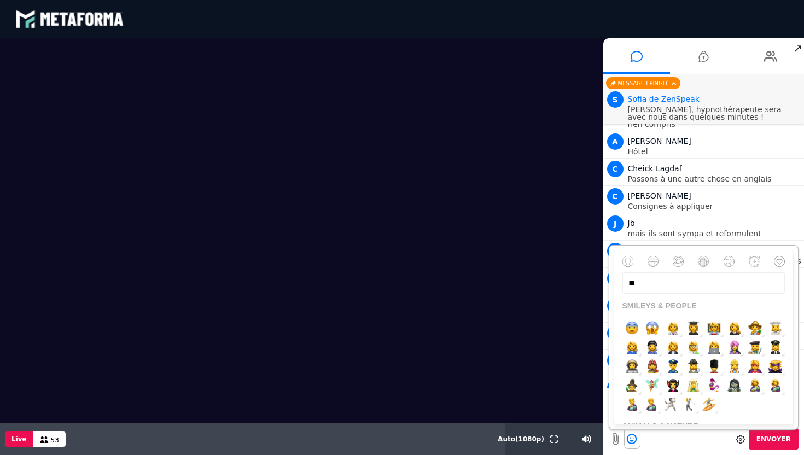
type input "*"
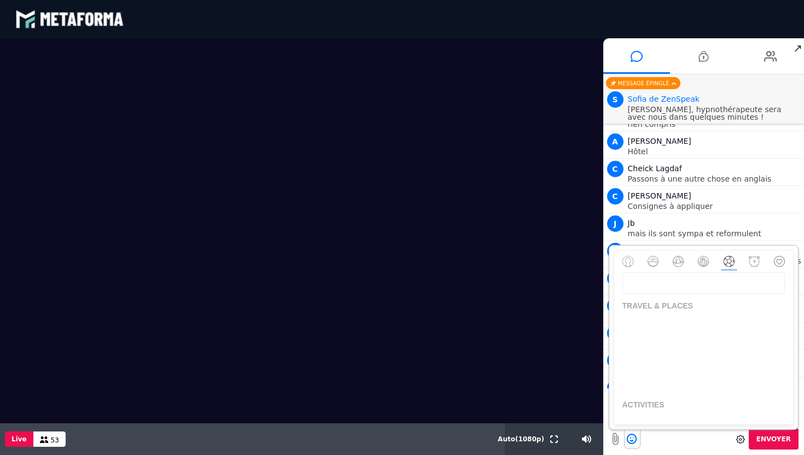
scroll to position [2409, 0]
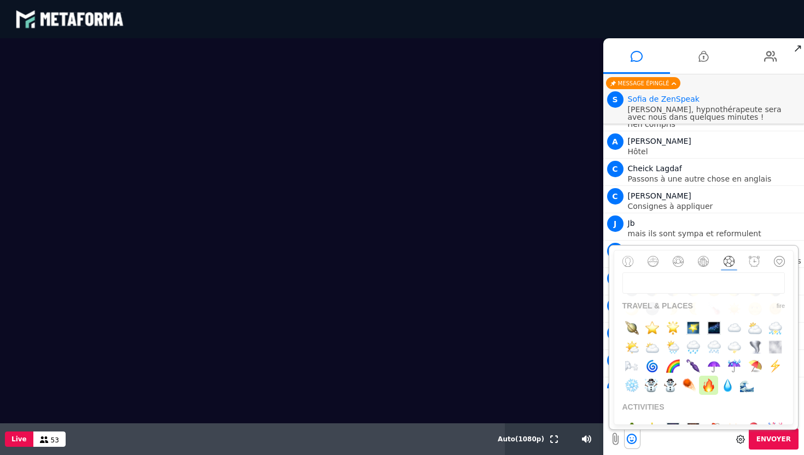
click at [704, 388] on img "button" at bounding box center [709, 385] width 14 height 14
type textarea "**"
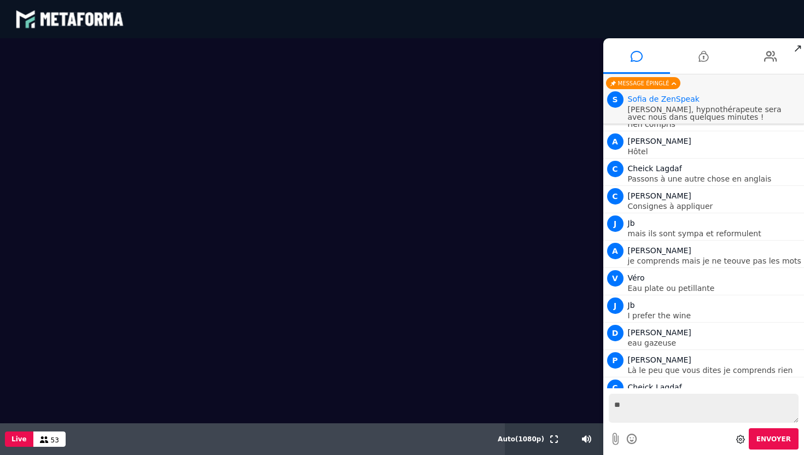
click at [777, 441] on span "Envoyer" at bounding box center [773, 439] width 34 height 8
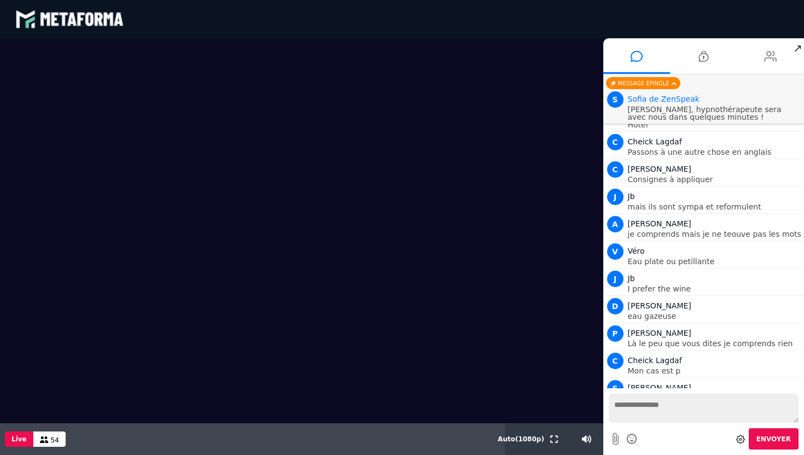
click at [774, 59] on icon at bounding box center [770, 56] width 13 height 27
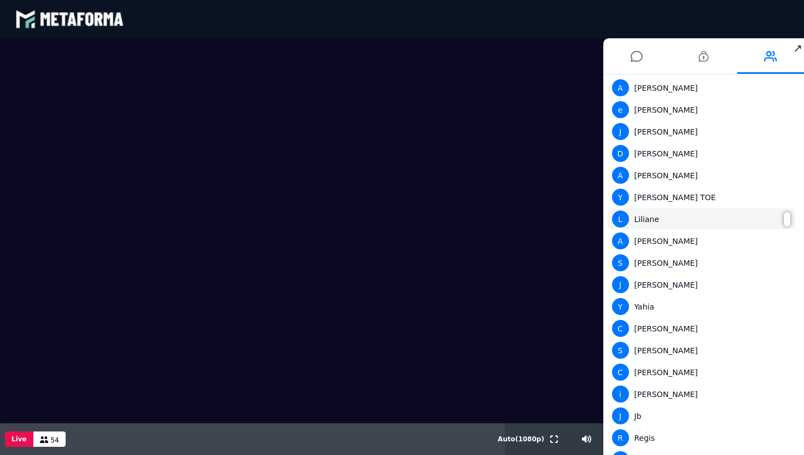
scroll to position [0, 0]
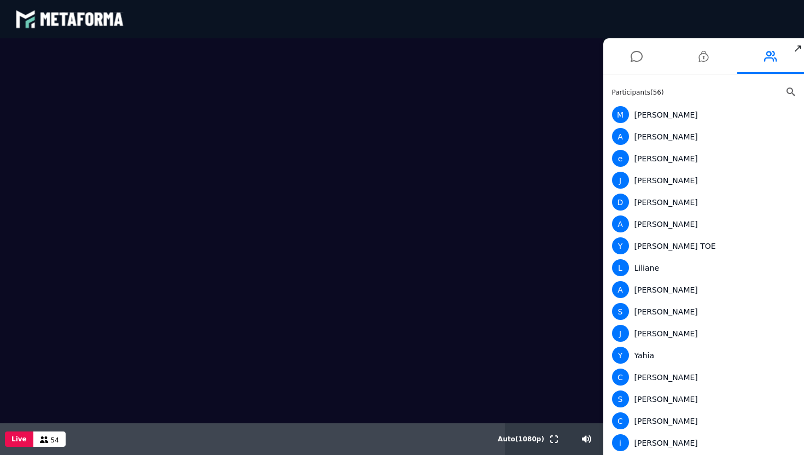
click at [789, 90] on icon at bounding box center [790, 91] width 9 height 9
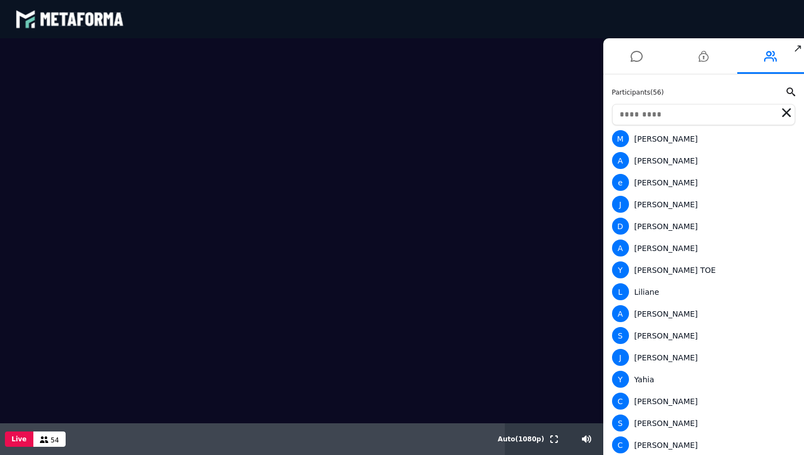
click at [708, 117] on input "text" at bounding box center [704, 114] width 184 height 21
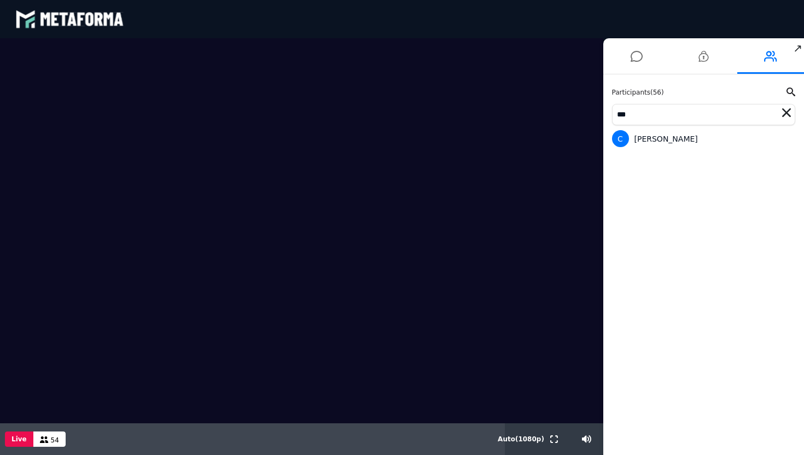
click at [786, 118] on input "***" at bounding box center [704, 114] width 184 height 21
type input "***"
click at [788, 112] on icon at bounding box center [786, 112] width 9 height 9
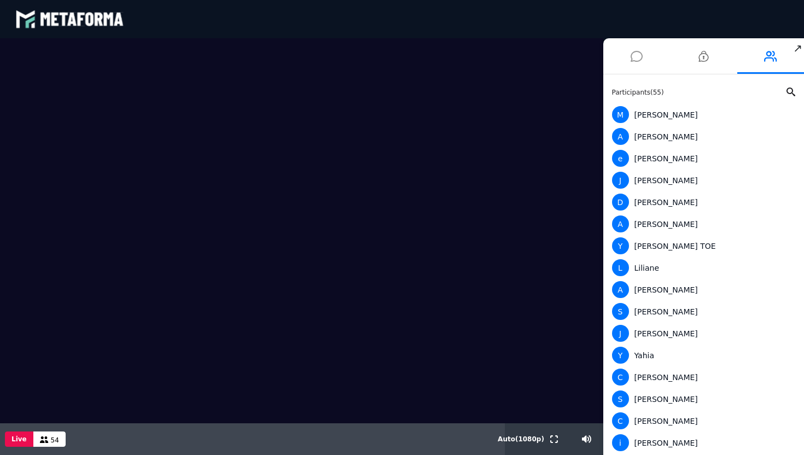
click at [634, 57] on icon at bounding box center [637, 56] width 12 height 27
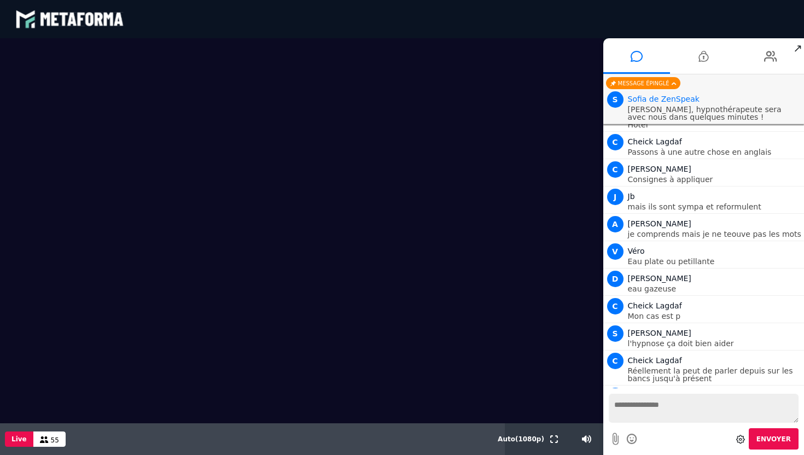
scroll to position [9611, 0]
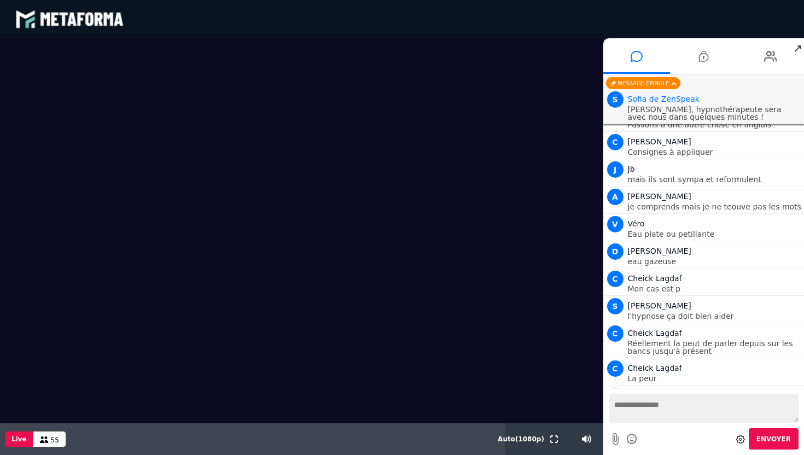
click at [638, 411] on textarea at bounding box center [704, 408] width 190 height 29
type textarea "**********"
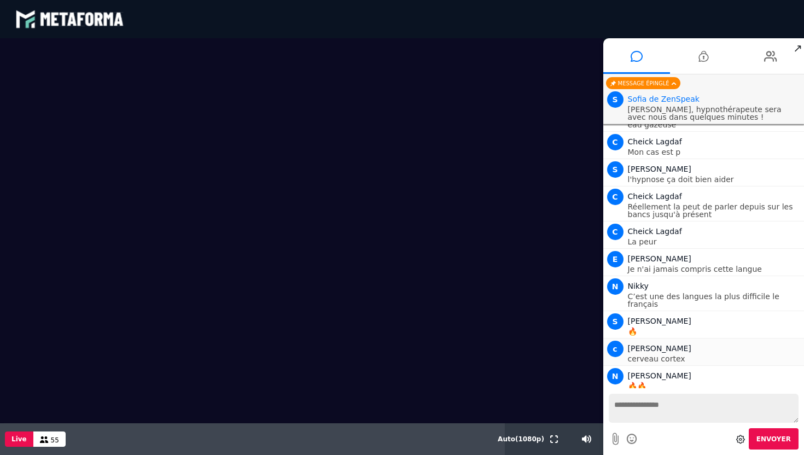
scroll to position [9775, 0]
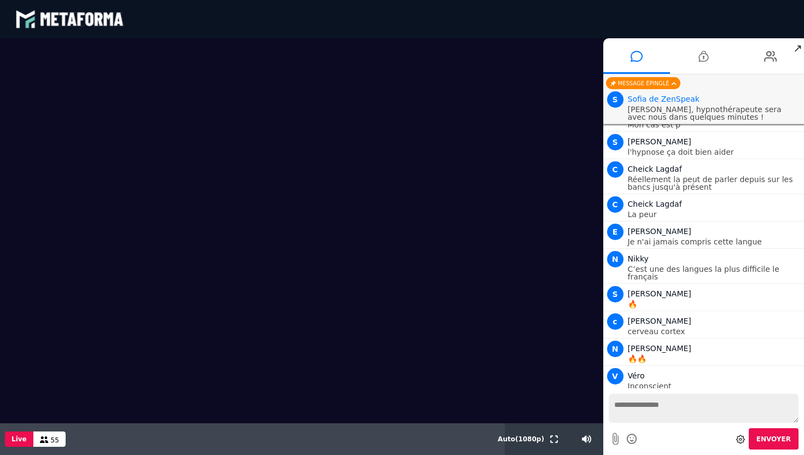
click at [657, 405] on textarea at bounding box center [704, 408] width 190 height 29
click at [657, 405] on textarea "****" at bounding box center [704, 408] width 190 height 29
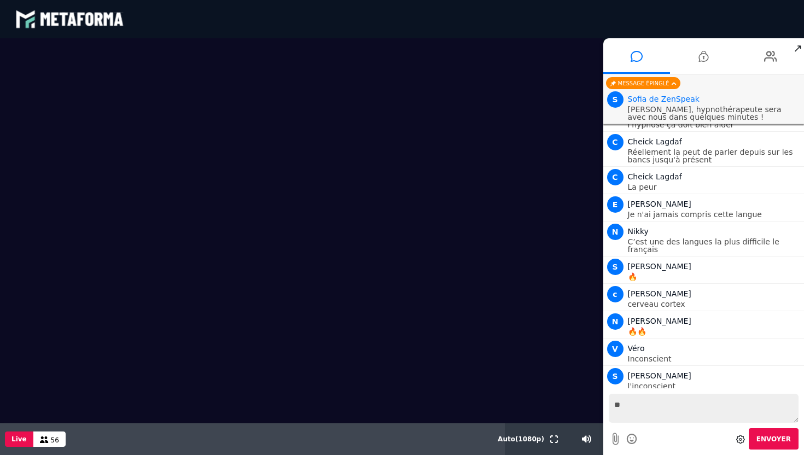
type textarea "*"
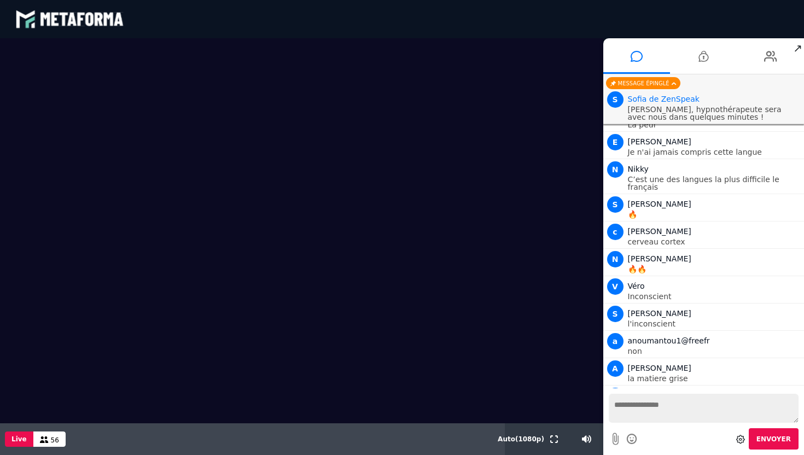
scroll to position [9900, 0]
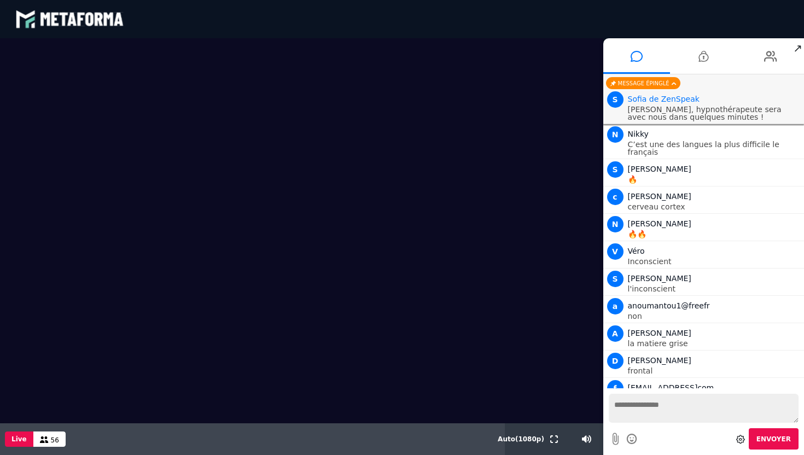
click at [710, 408] on textarea at bounding box center [704, 408] width 190 height 29
type textarea "**********"
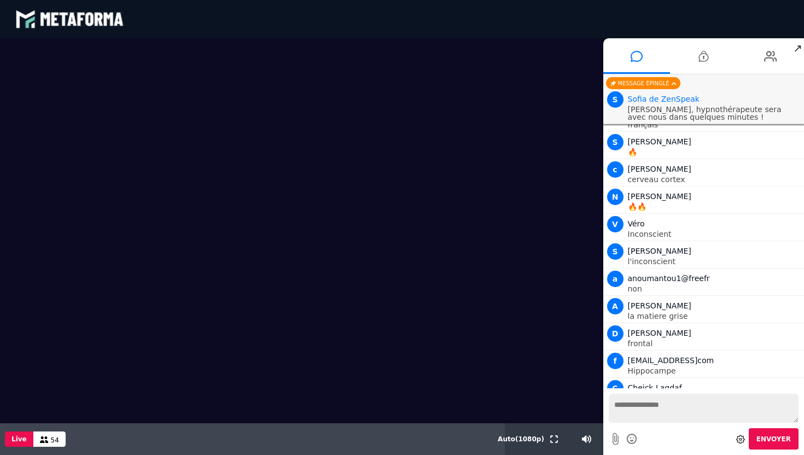
drag, startPoint x: 629, startPoint y: 348, endPoint x: 688, endPoint y: 358, distance: 60.4
click at [665, 408] on textarea at bounding box center [704, 408] width 190 height 29
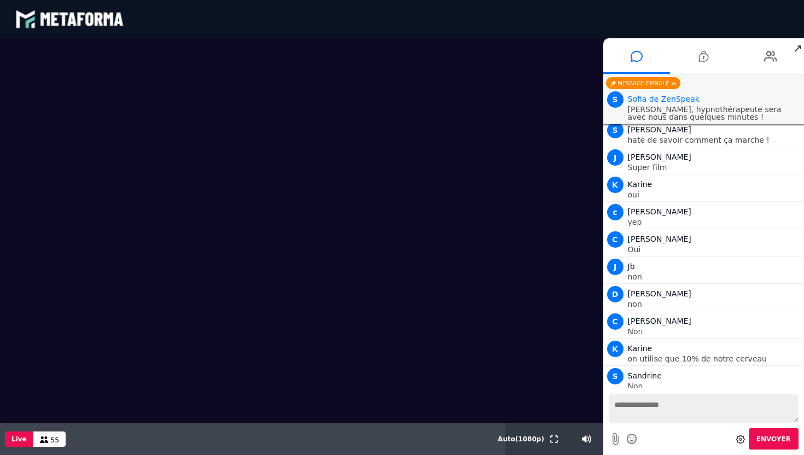
scroll to position [10364, 0]
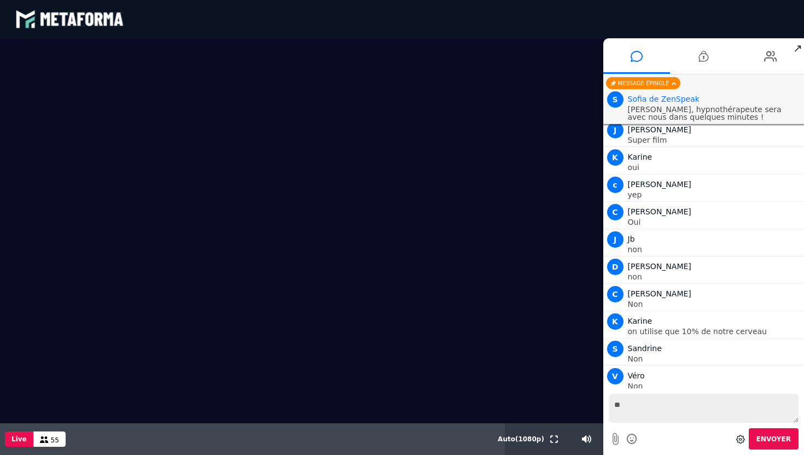
type textarea "*"
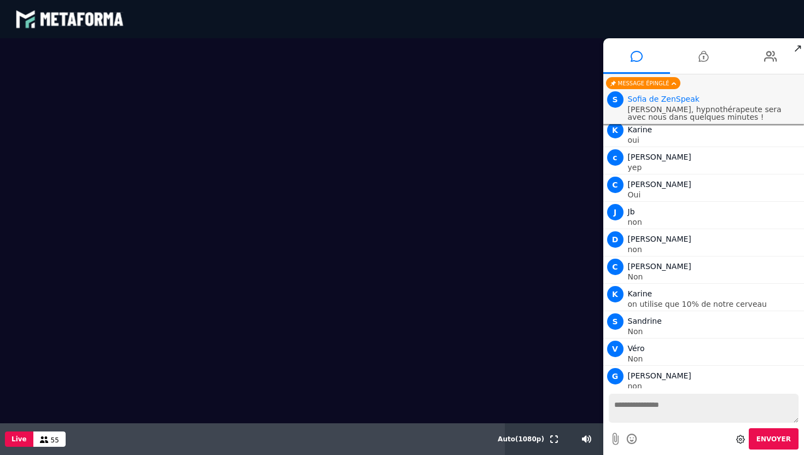
click at [626, 436] on icon at bounding box center [632, 439] width 12 height 14
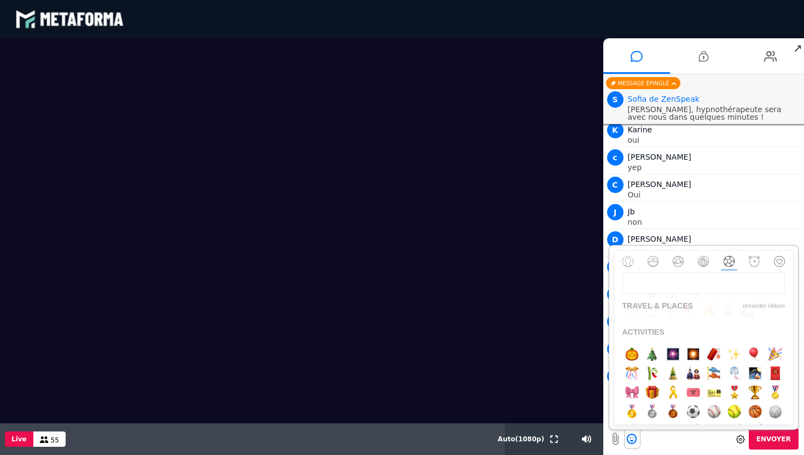
scroll to position [2415, 0]
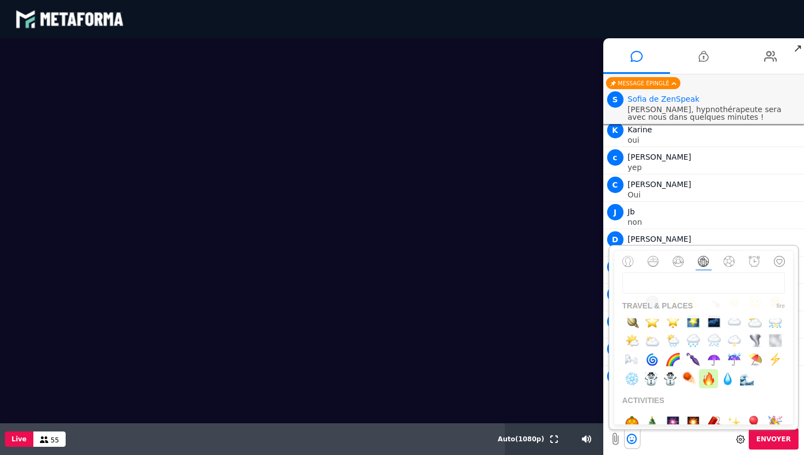
click at [703, 375] on img "button" at bounding box center [709, 379] width 14 height 14
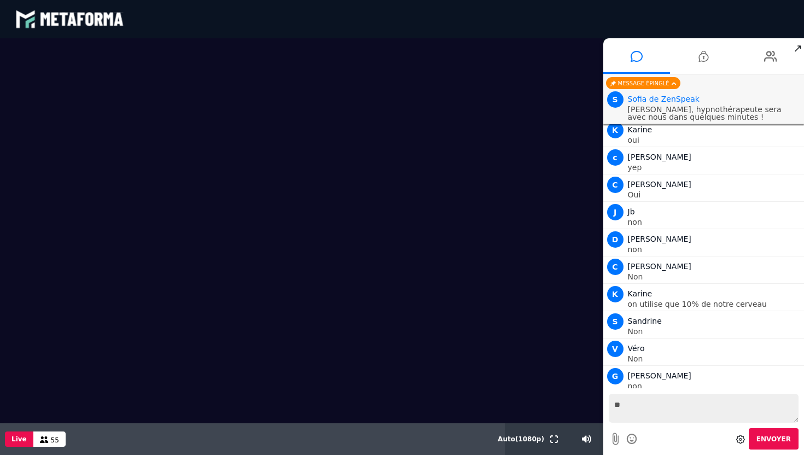
click at [648, 407] on textarea "**" at bounding box center [704, 408] width 190 height 29
click at [633, 438] on icon at bounding box center [632, 439] width 12 height 14
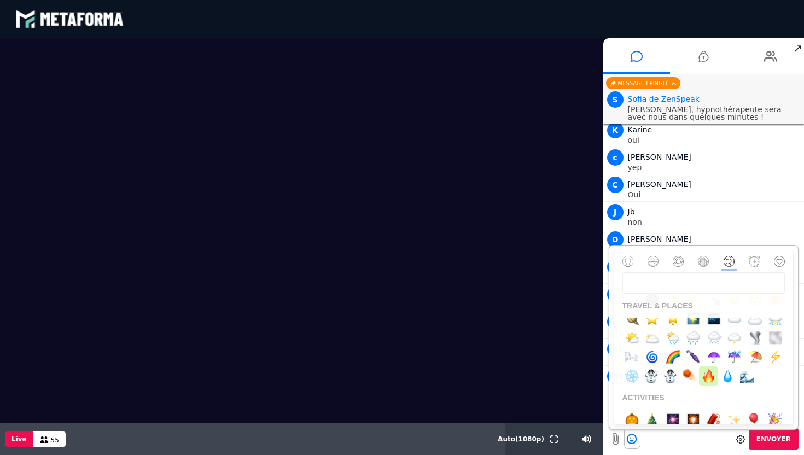
scroll to position [2419, 0]
click at [709, 372] on img "button" at bounding box center [709, 375] width 14 height 14
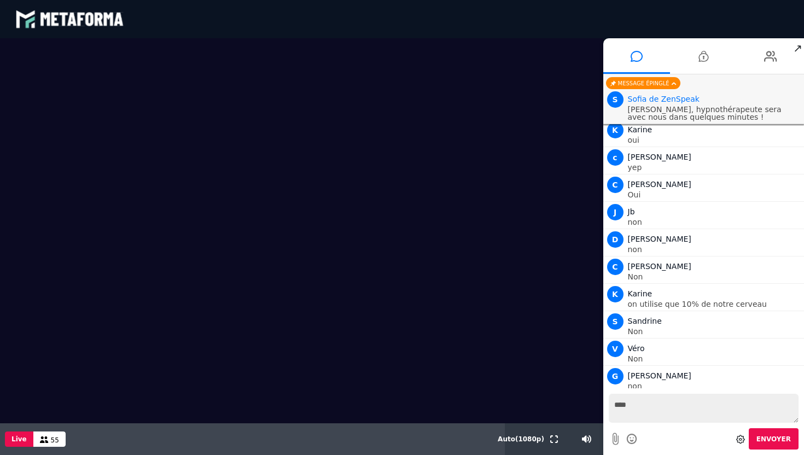
click at [657, 406] on textarea "****" at bounding box center [704, 408] width 190 height 29
click at [627, 443] on icon at bounding box center [632, 439] width 12 height 14
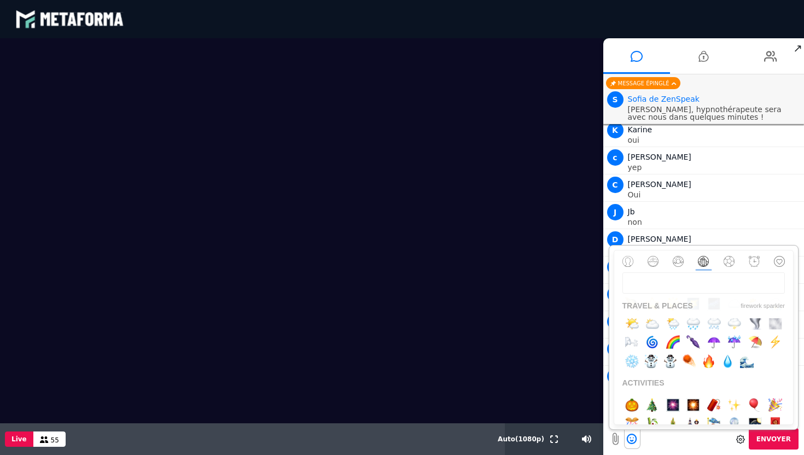
scroll to position [2421, 0]
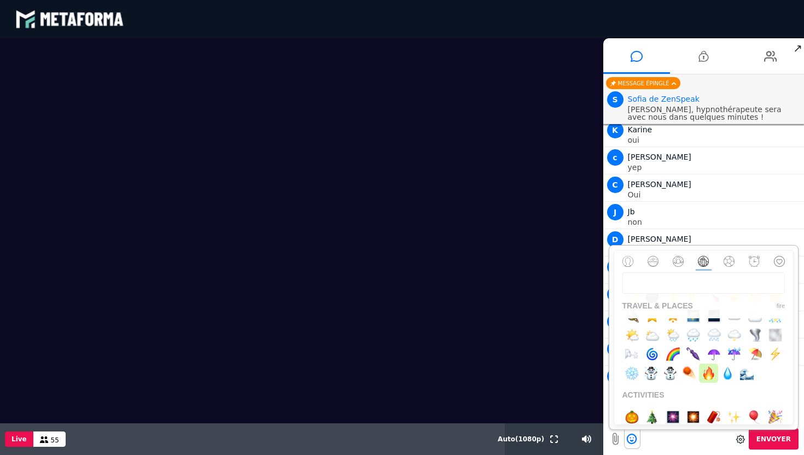
click at [711, 379] on img "button" at bounding box center [709, 373] width 14 height 14
type textarea "******"
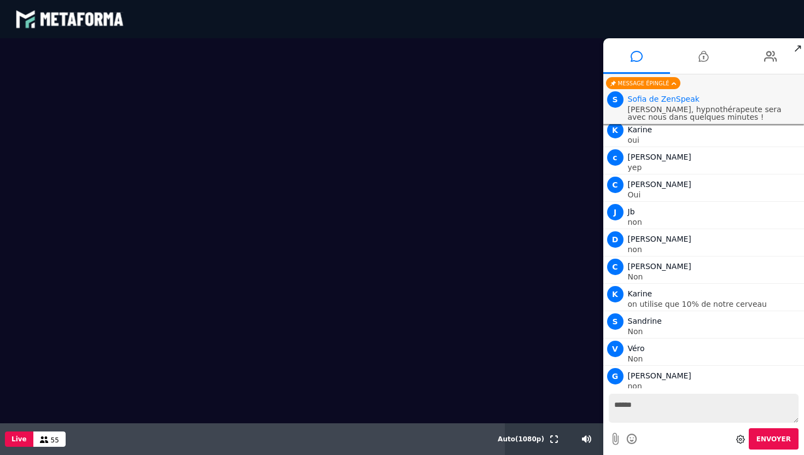
click at [774, 436] on span "Envoyer" at bounding box center [773, 439] width 34 height 8
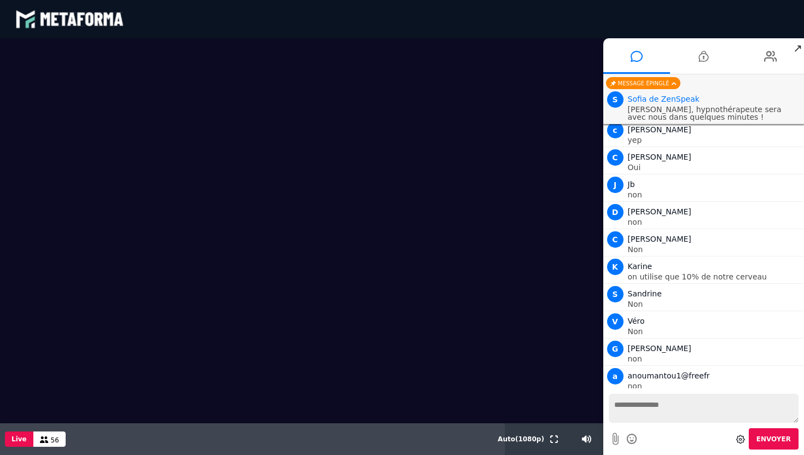
scroll to position [10446, 0]
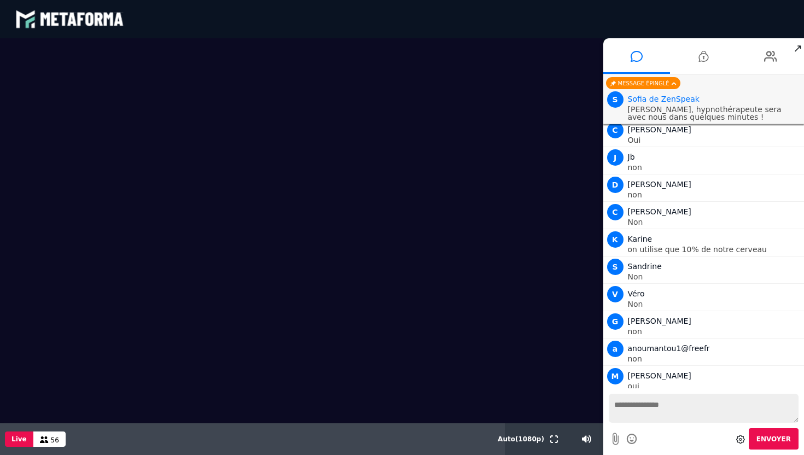
click at [662, 402] on textarea at bounding box center [704, 408] width 190 height 29
type textarea "**********"
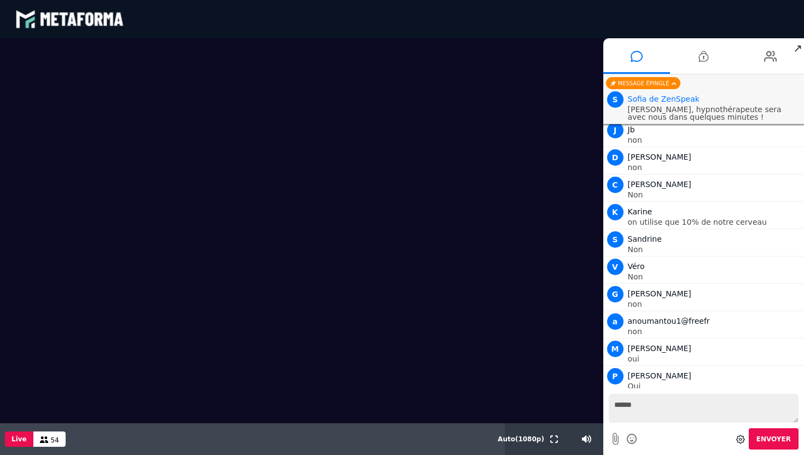
type textarea "*******"
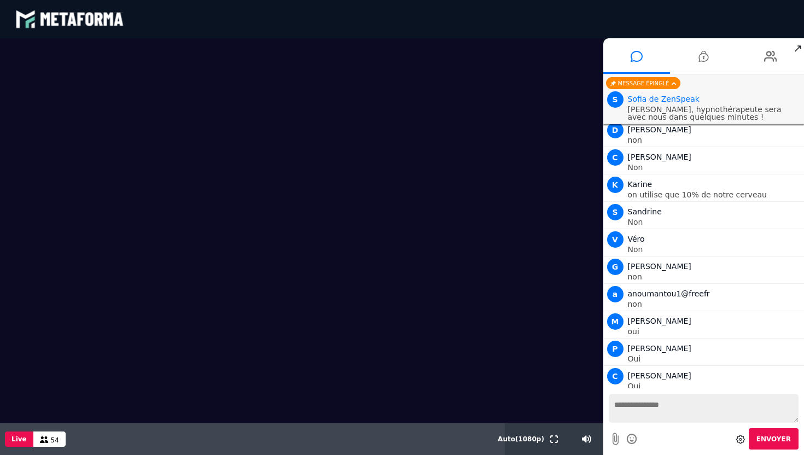
scroll to position [10528, 0]
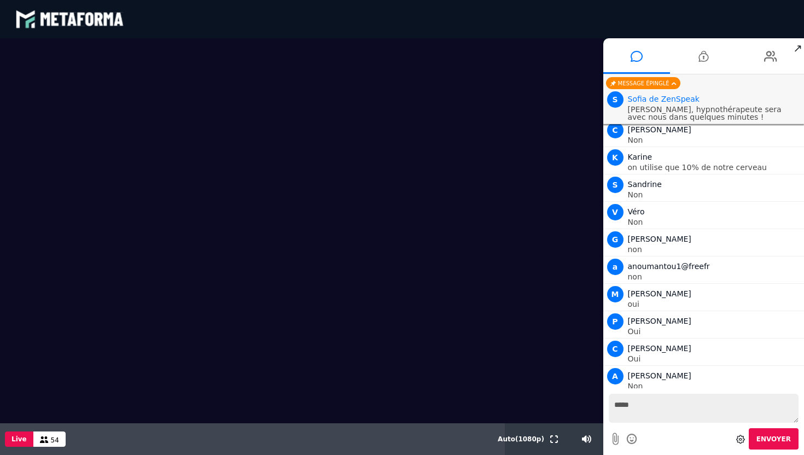
type textarea "*****"
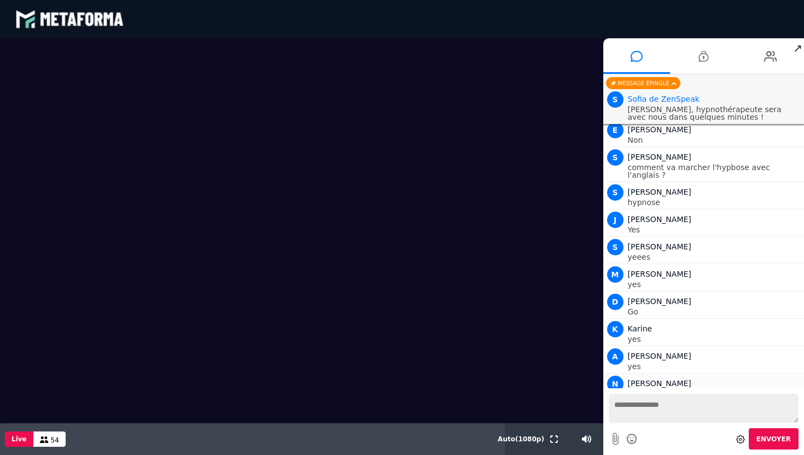
scroll to position [10884, 0]
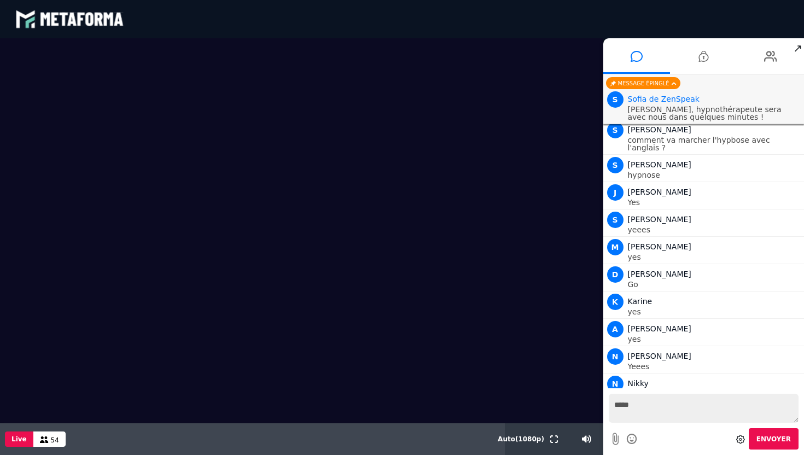
type textarea "*****"
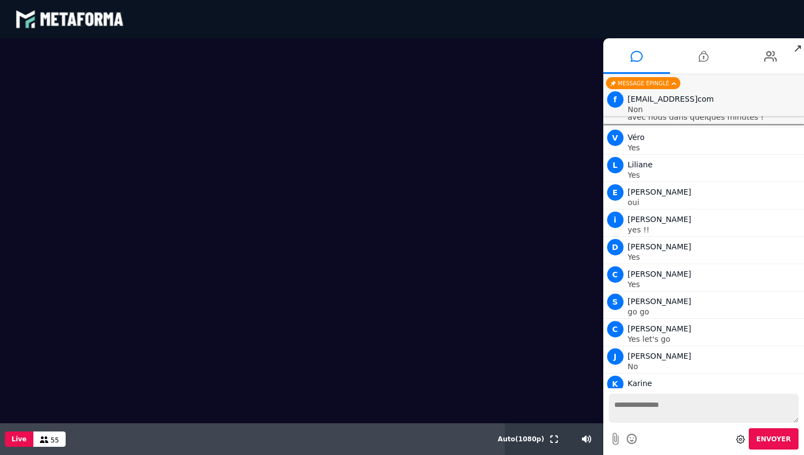
scroll to position [11212, 0]
click at [628, 409] on textarea at bounding box center [704, 408] width 190 height 29
type textarea "**********"
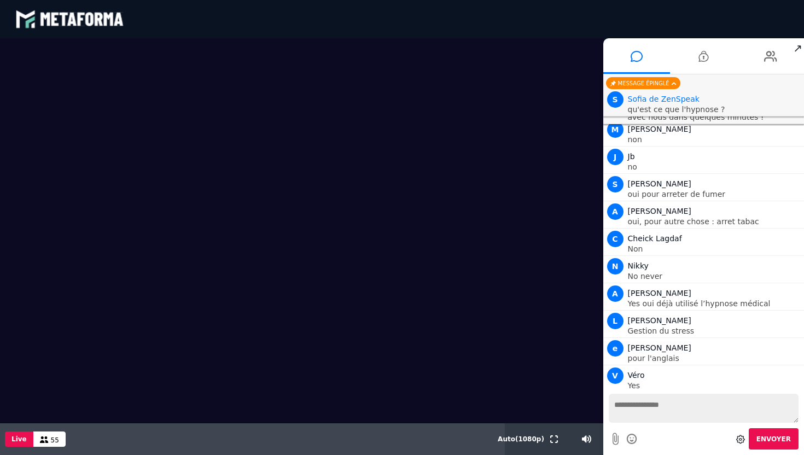
scroll to position [11685, 0]
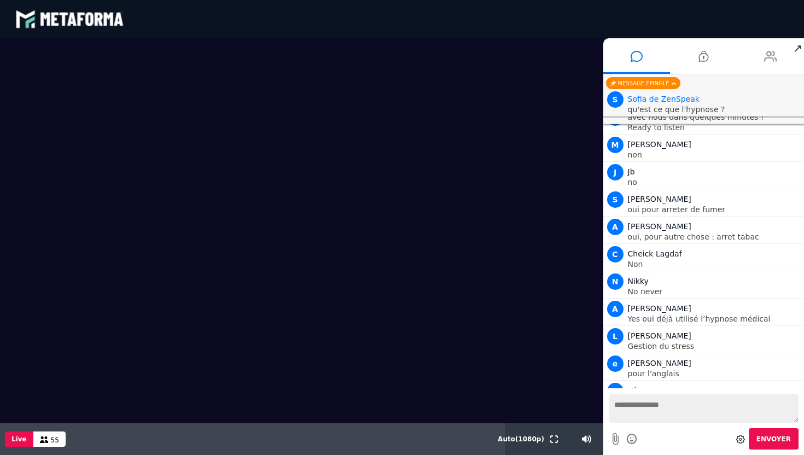
click at [758, 54] on li at bounding box center [770, 56] width 67 height 36
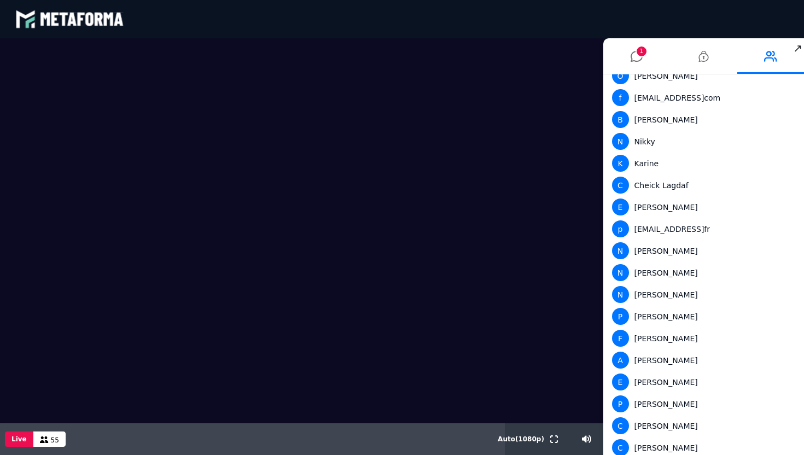
scroll to position [692, 0]
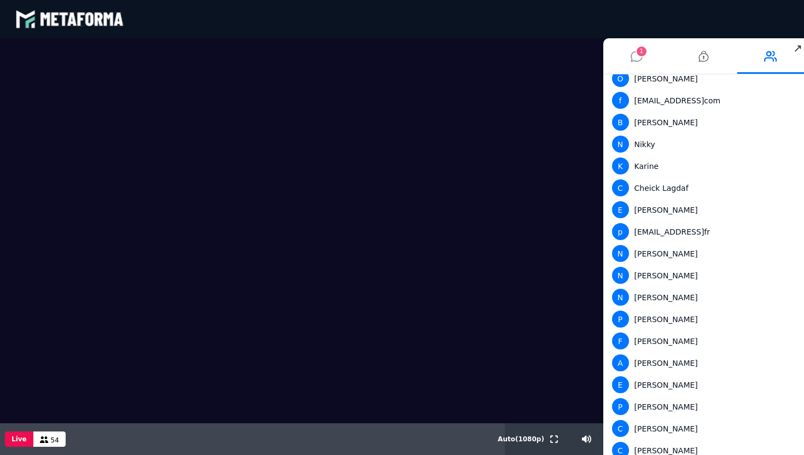
click at [639, 60] on icon at bounding box center [637, 56] width 12 height 27
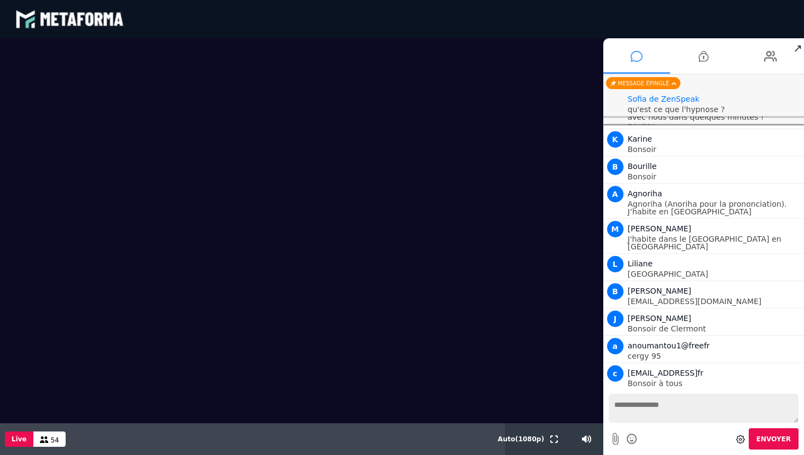
scroll to position [11630, 0]
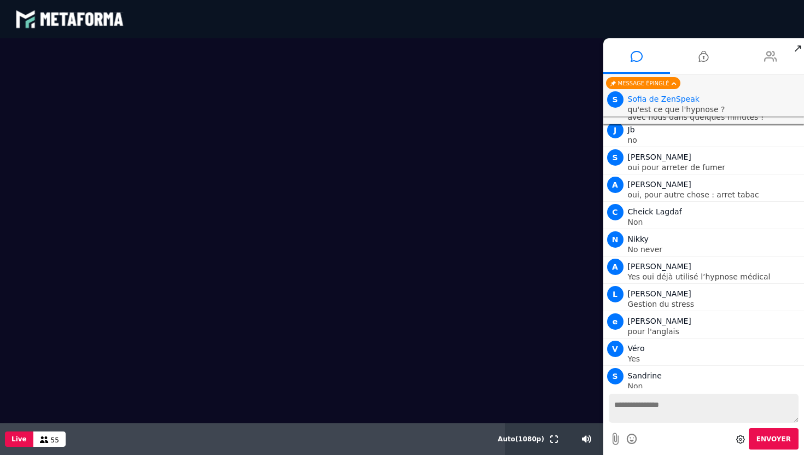
click at [774, 60] on icon at bounding box center [770, 56] width 13 height 27
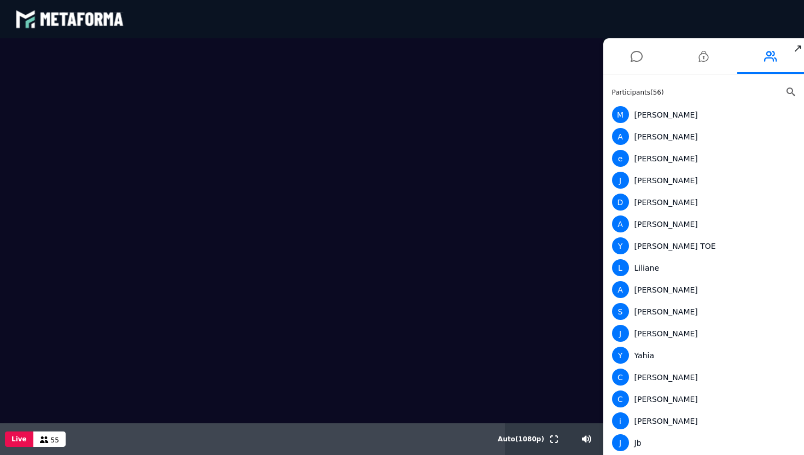
click at [789, 91] on icon at bounding box center [790, 91] width 9 height 9
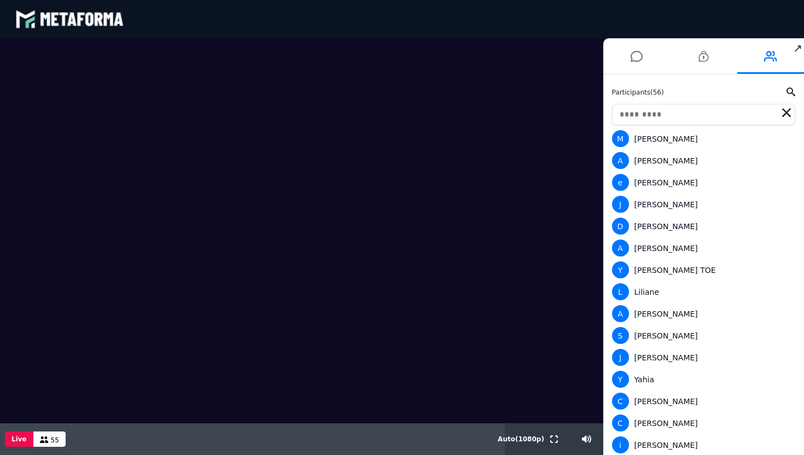
click at [701, 118] on input "text" at bounding box center [704, 114] width 184 height 21
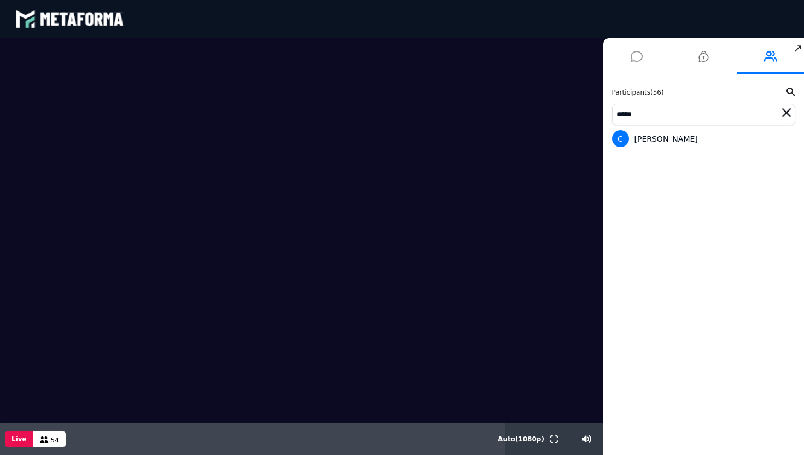
type input "*****"
click at [635, 51] on icon at bounding box center [637, 56] width 12 height 27
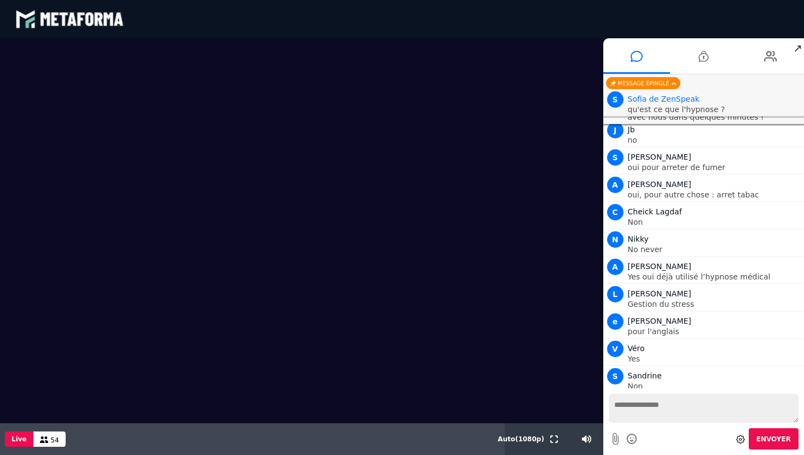
click at [665, 411] on textarea at bounding box center [704, 408] width 190 height 29
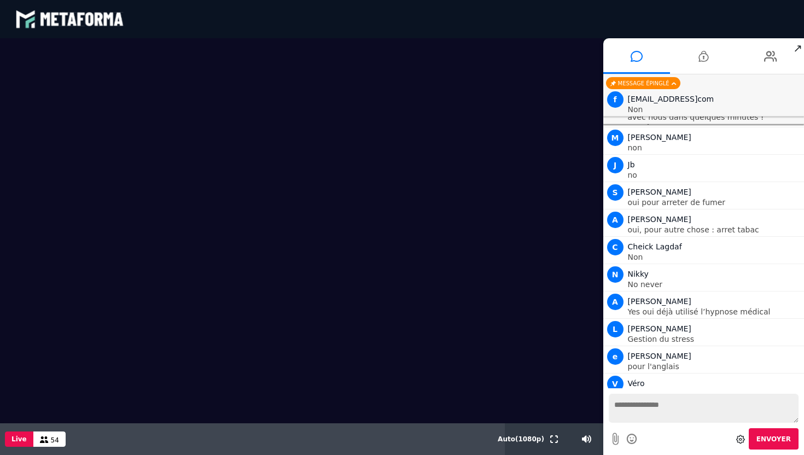
scroll to position [11747, 0]
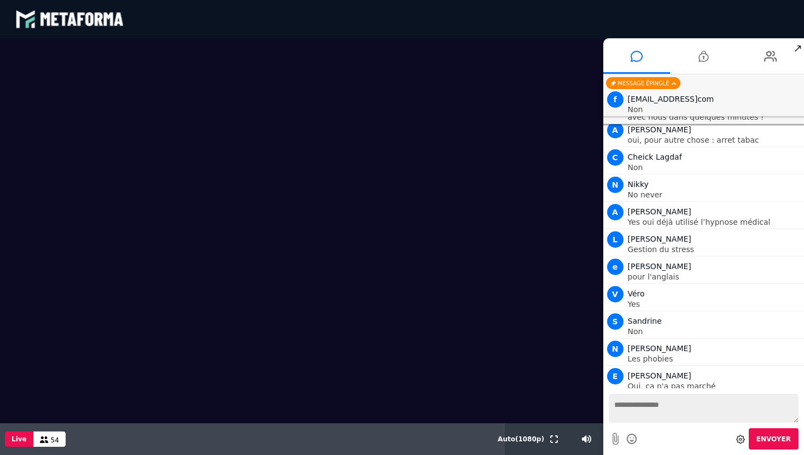
click at [673, 404] on textarea at bounding box center [704, 408] width 190 height 29
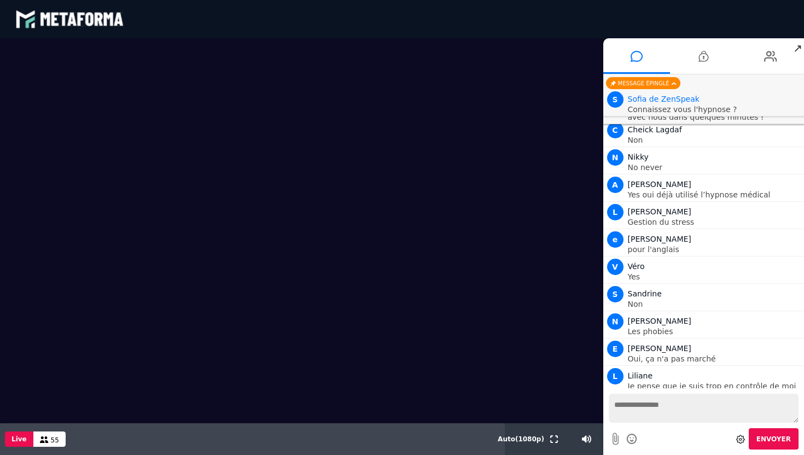
click at [643, 410] on textarea at bounding box center [704, 408] width 190 height 29
type textarea "**********"
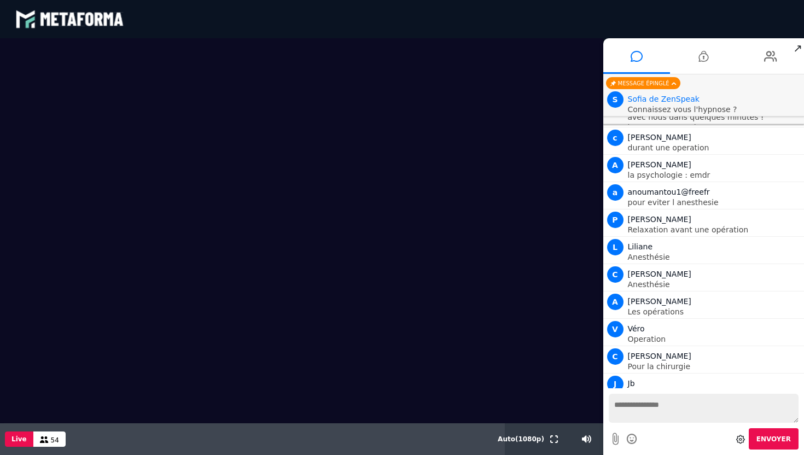
scroll to position [12418, 0]
type textarea "***"
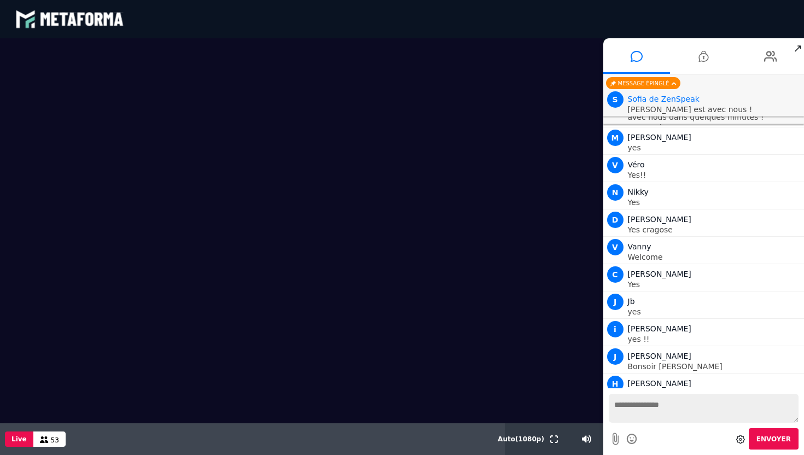
scroll to position [13082, 0]
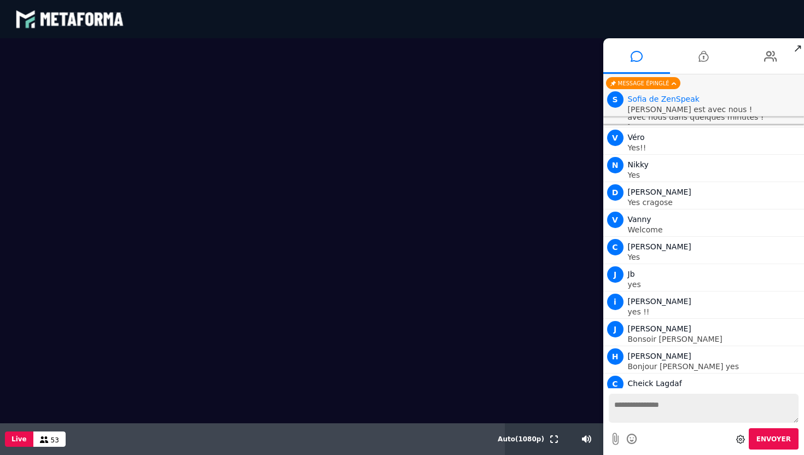
click at [652, 403] on textarea at bounding box center [704, 408] width 190 height 29
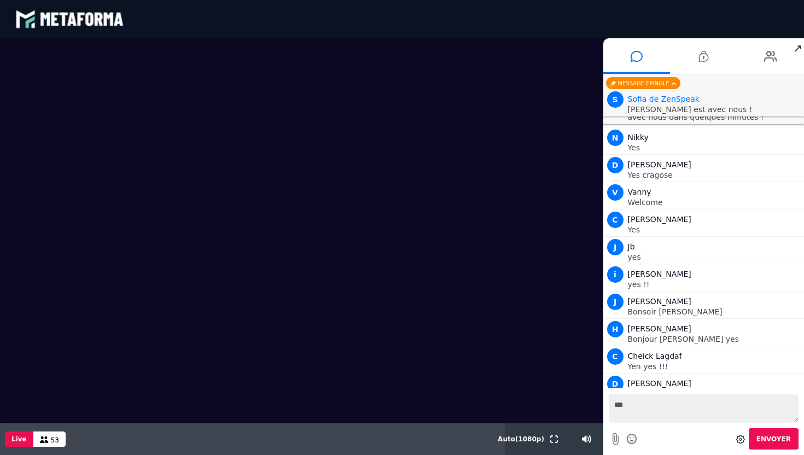
type textarea "***"
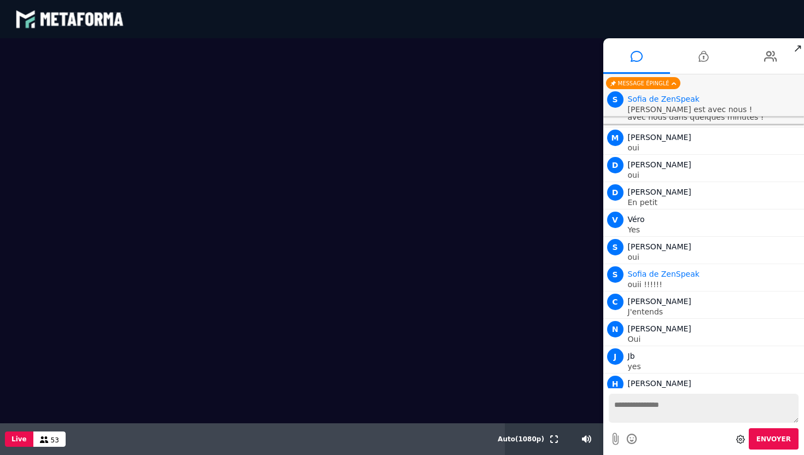
scroll to position [13492, 0]
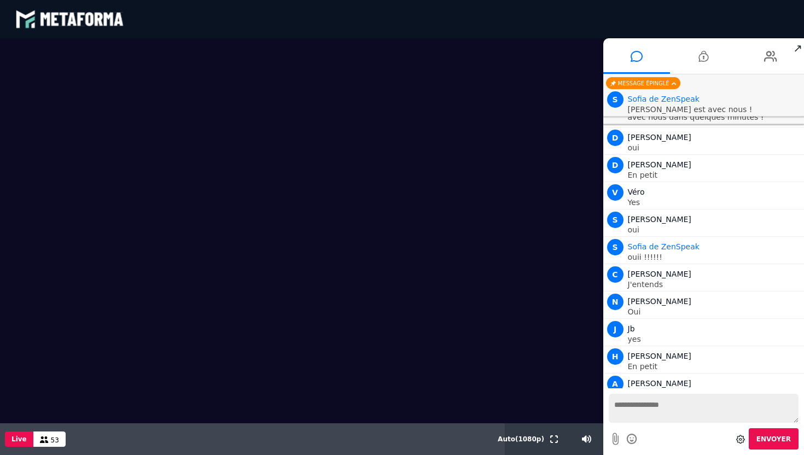
click at [670, 415] on textarea at bounding box center [704, 408] width 190 height 29
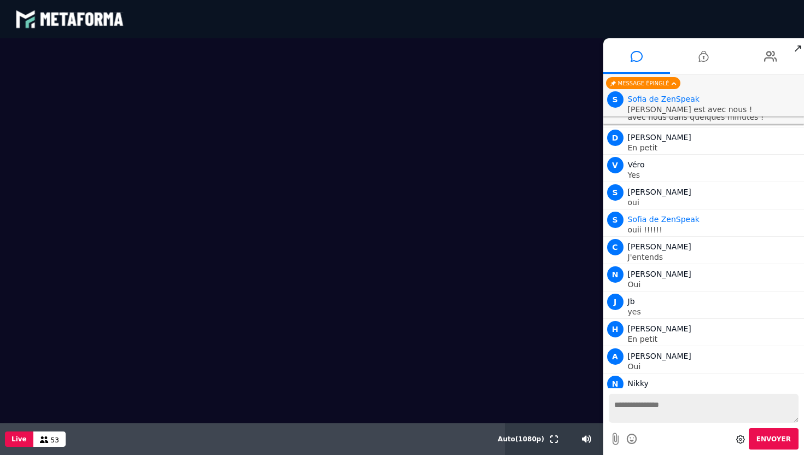
click at [626, 412] on textarea at bounding box center [704, 408] width 190 height 29
type textarea "**********"
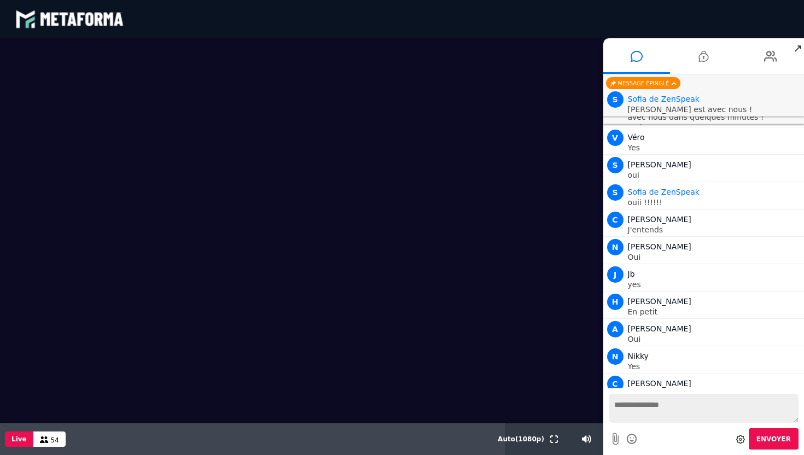
scroll to position [13574, 0]
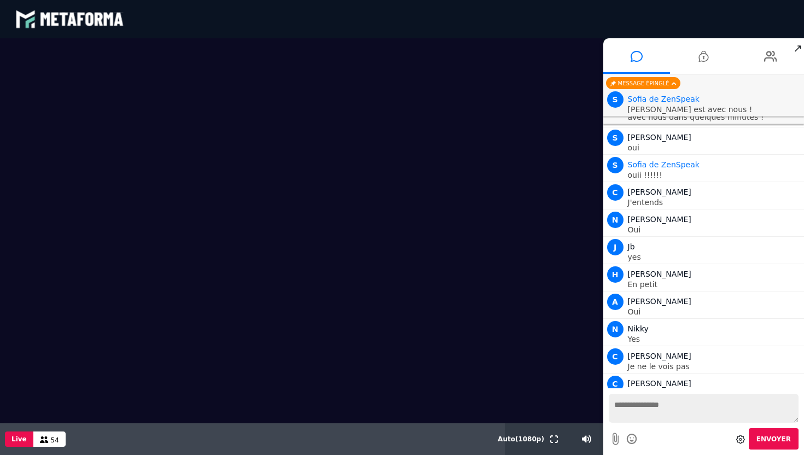
click at [651, 410] on textarea at bounding box center [704, 408] width 190 height 29
type textarea "*"
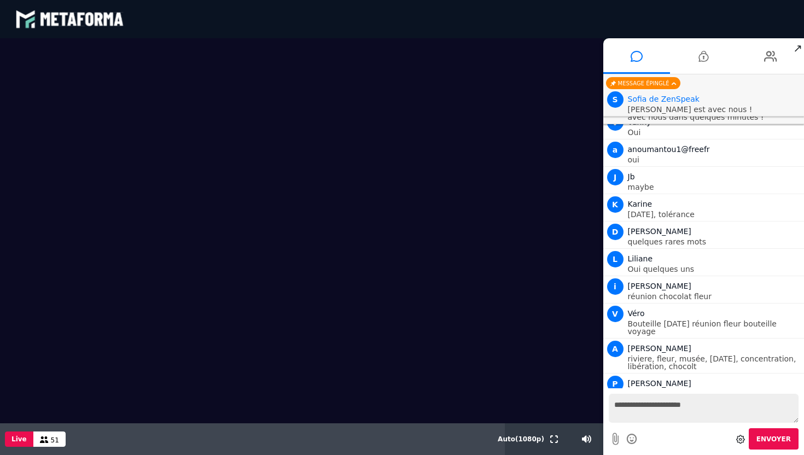
scroll to position [14635, 0]
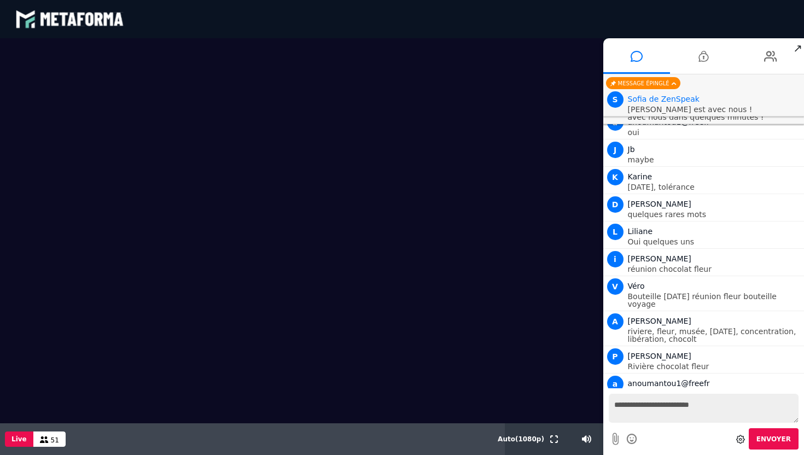
type textarea "**********"
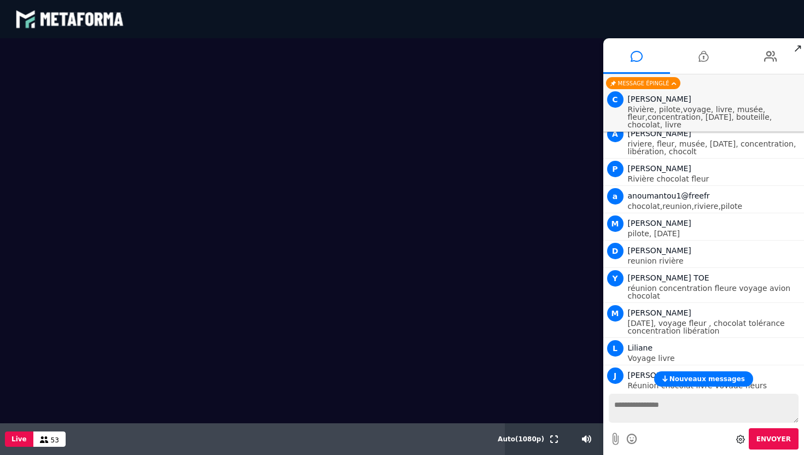
scroll to position [14870, 0]
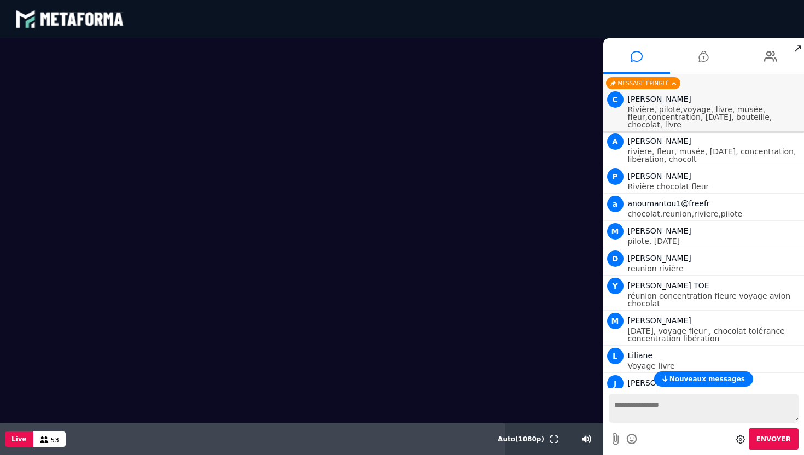
click at [697, 378] on span "Nouveaux messages" at bounding box center [706, 379] width 75 height 8
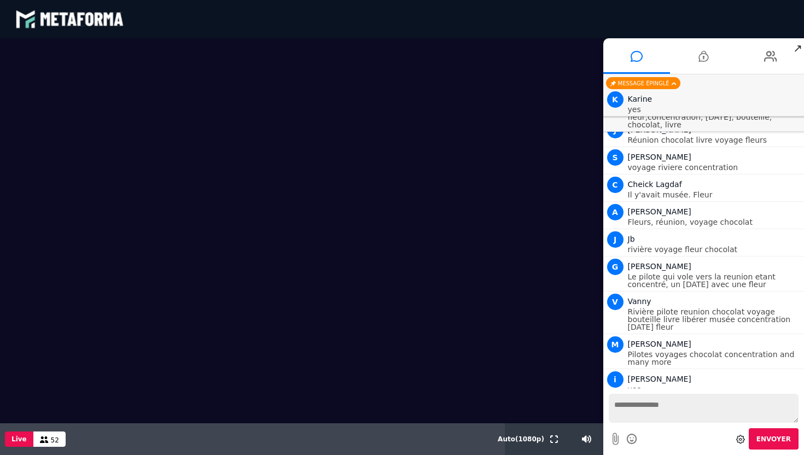
scroll to position [15337, 0]
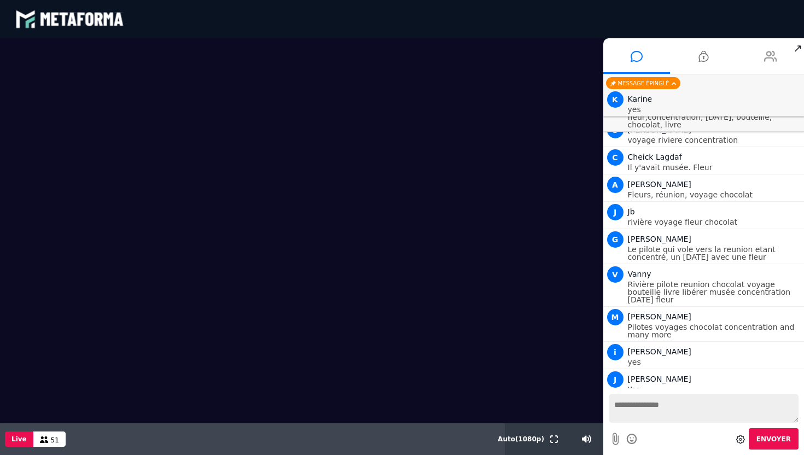
click at [773, 56] on icon at bounding box center [770, 56] width 13 height 27
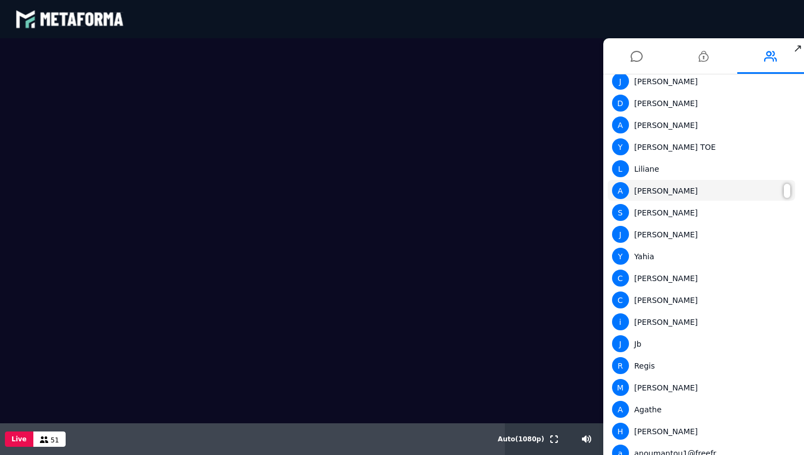
scroll to position [0, 0]
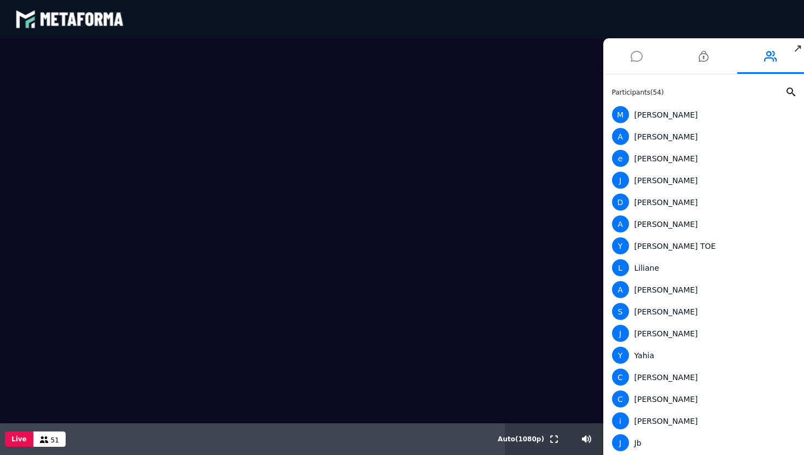
click at [635, 58] on icon at bounding box center [637, 56] width 12 height 27
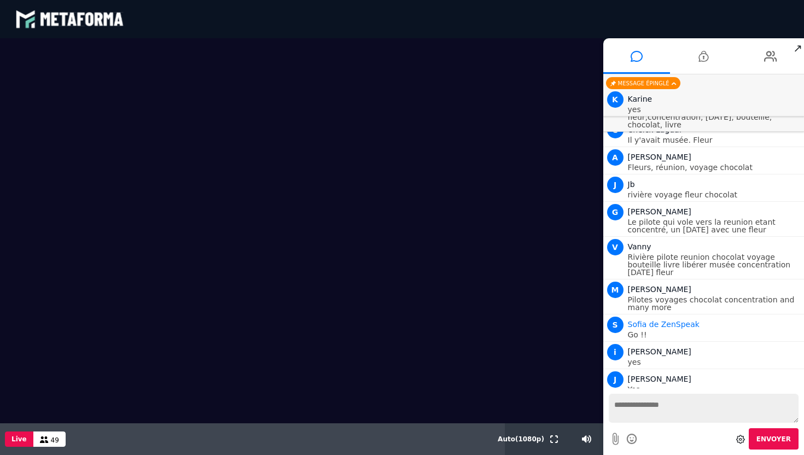
scroll to position [14963, 0]
click at [657, 419] on textarea at bounding box center [704, 408] width 190 height 29
type textarea "*"
type textarea "**"
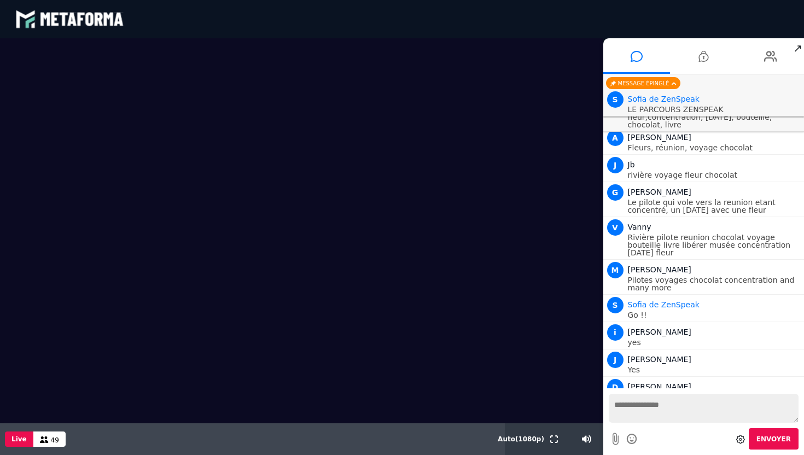
scroll to position [15026, 0]
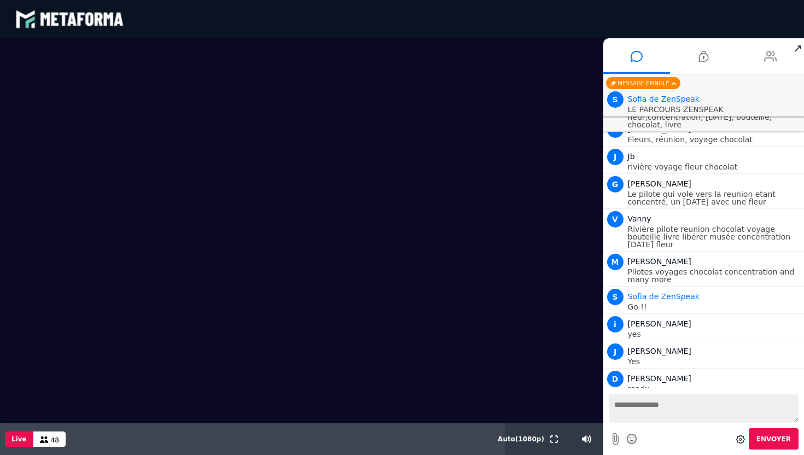
click at [771, 65] on icon at bounding box center [770, 56] width 13 height 27
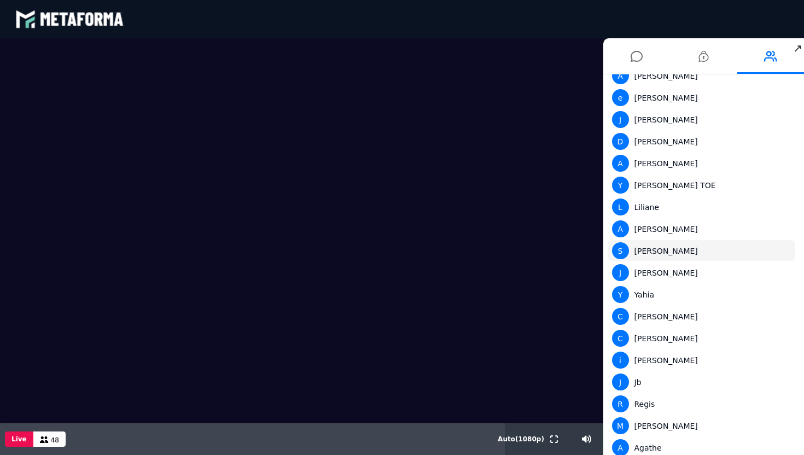
scroll to position [0, 0]
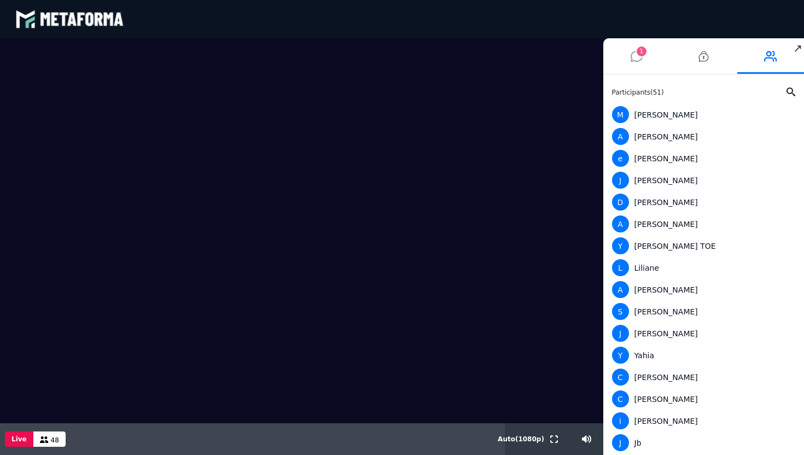
click at [638, 65] on icon at bounding box center [637, 56] width 12 height 27
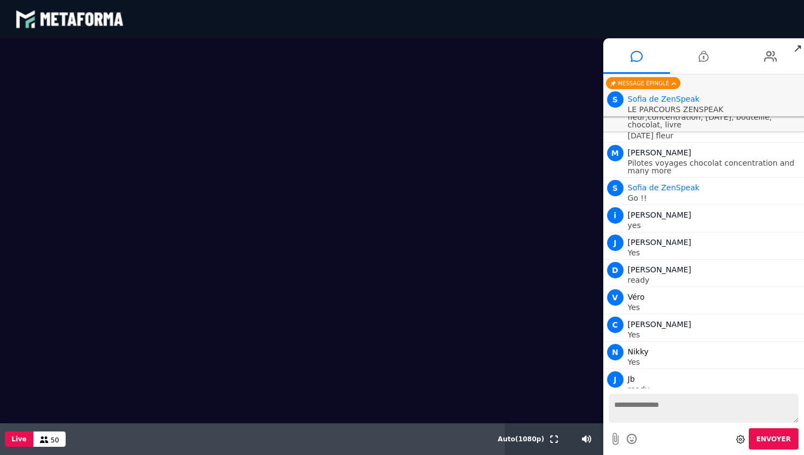
scroll to position [15108, 0]
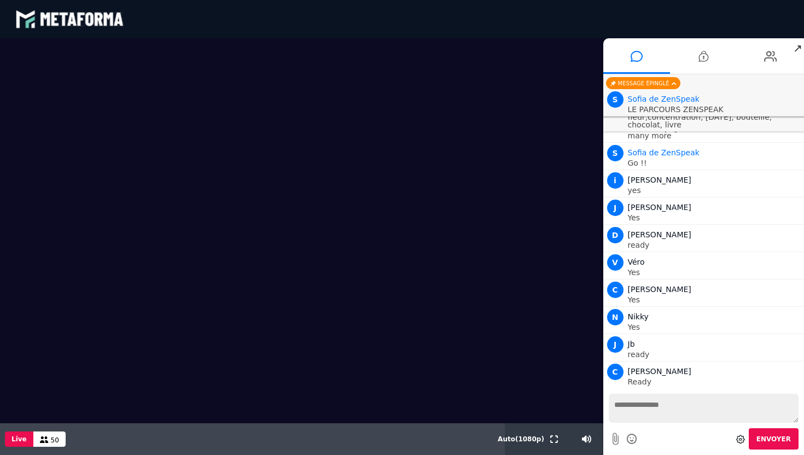
drag, startPoint x: 663, startPoint y: 364, endPoint x: 619, endPoint y: 367, distance: 43.8
copy div "[PERSON_NAME]"
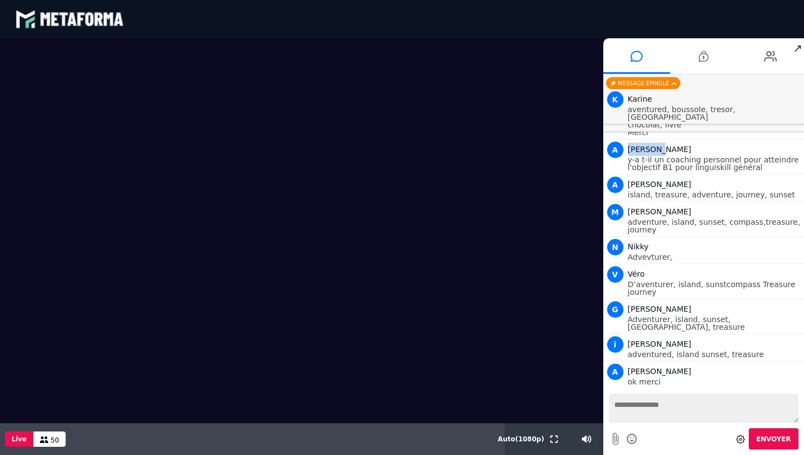
scroll to position [15638, 0]
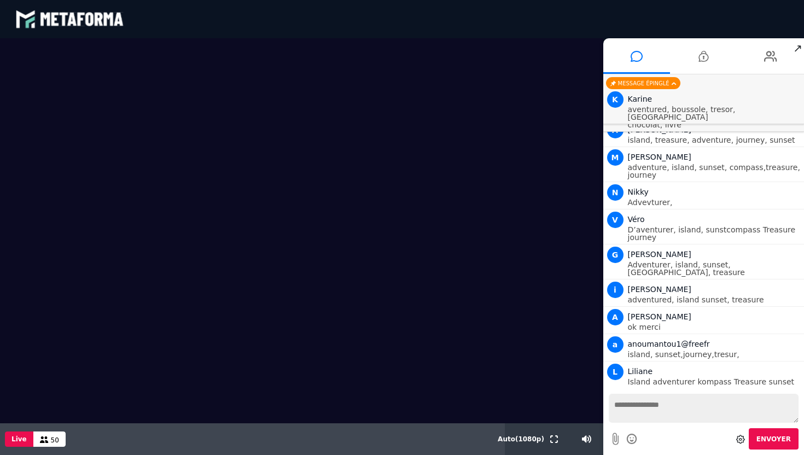
drag, startPoint x: 652, startPoint y: 374, endPoint x: 628, endPoint y: 372, distance: 24.2
copy span "[PERSON_NAME]"
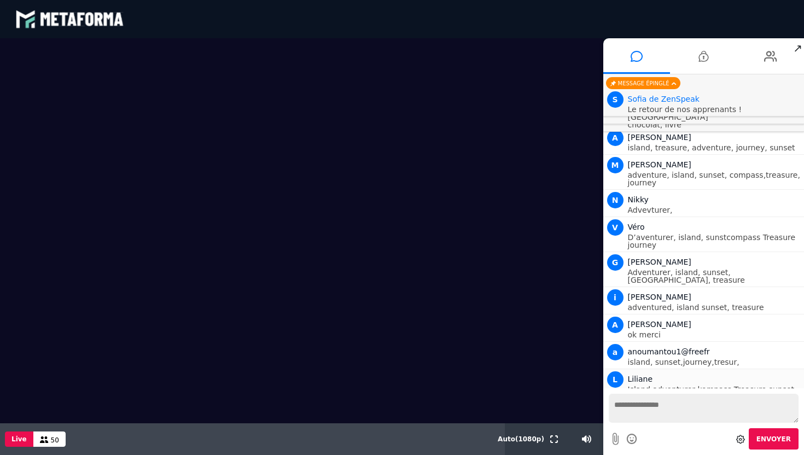
scroll to position [15674, 0]
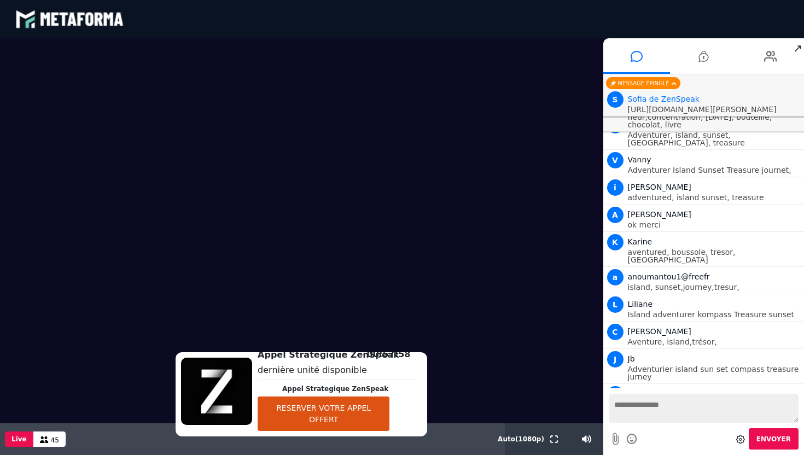
scroll to position [16197, 0]
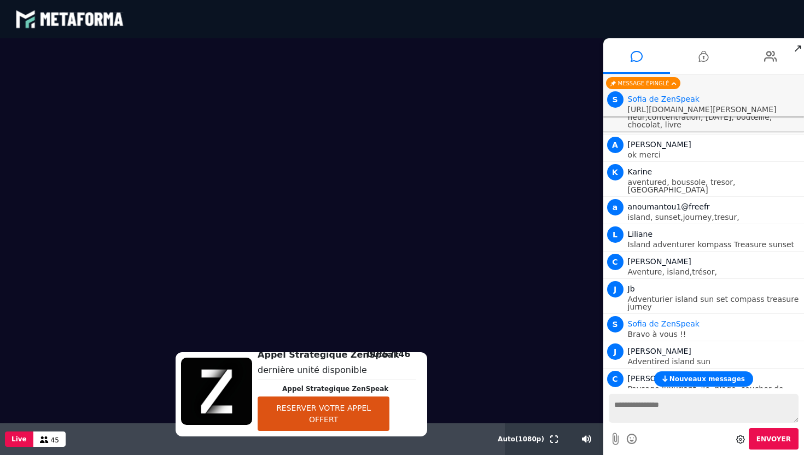
click at [696, 379] on span "Nouveaux messages" at bounding box center [706, 379] width 75 height 8
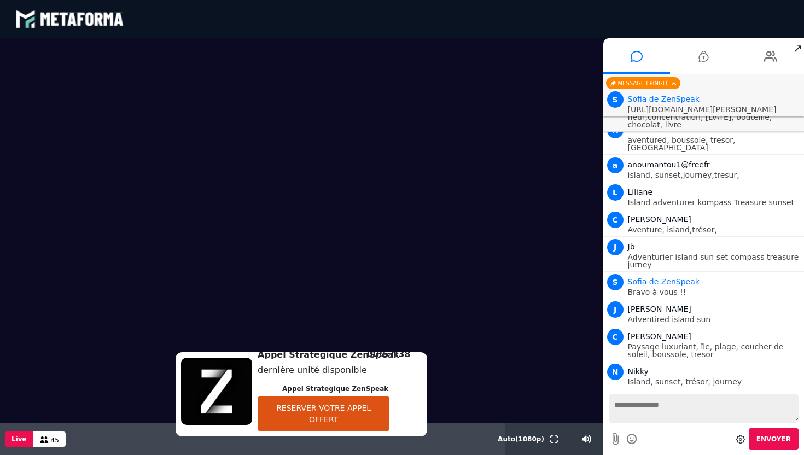
click at [301, 421] on button "RESERVER VOTRE APPEL OFFERT" at bounding box center [324, 413] width 132 height 34
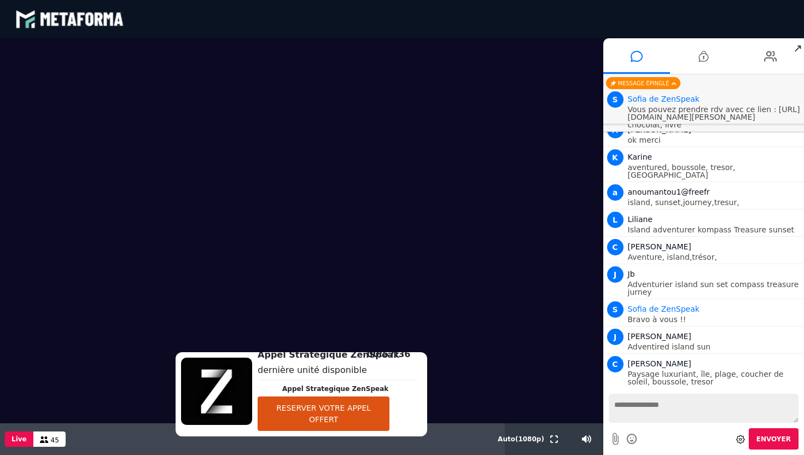
scroll to position [16224, 0]
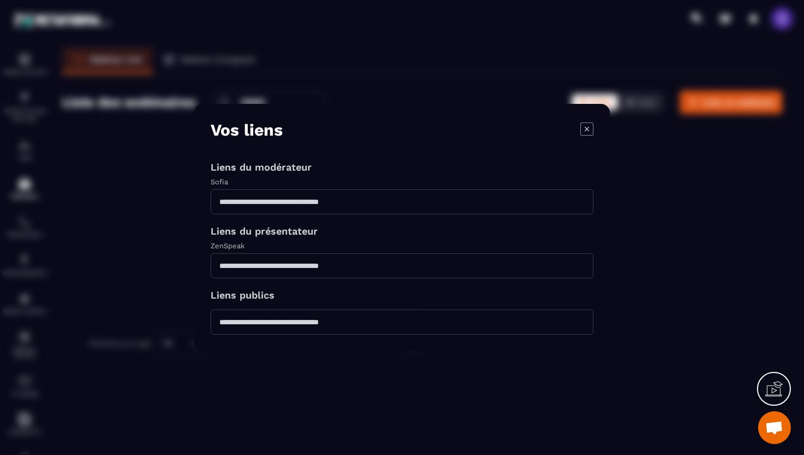
click at [589, 127] on icon "Modal window" at bounding box center [586, 128] width 13 height 13
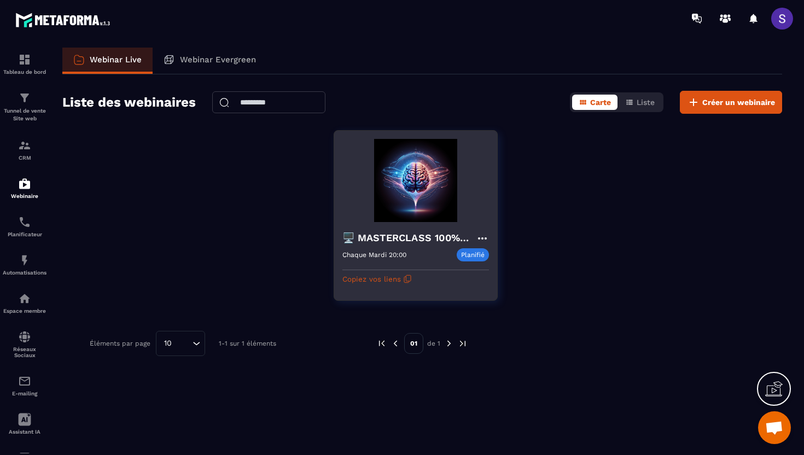
click at [407, 240] on h4 "🖥️ MASTERCLASS 100% GRATUITE" at bounding box center [408, 237] width 133 height 15
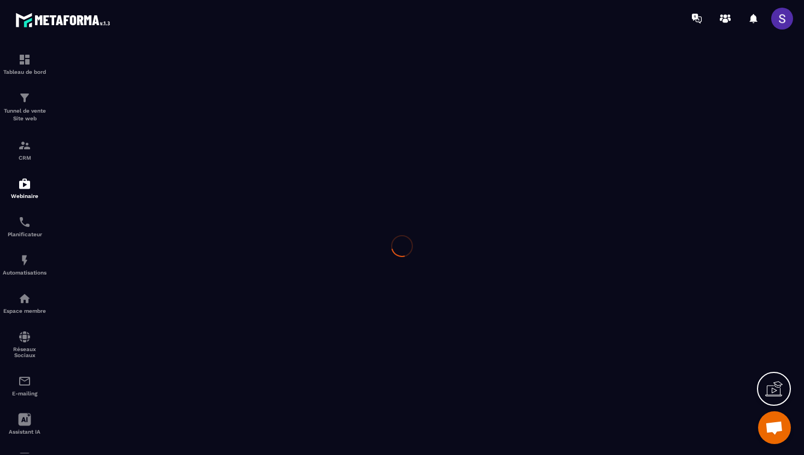
type input "**********"
type textarea "**********"
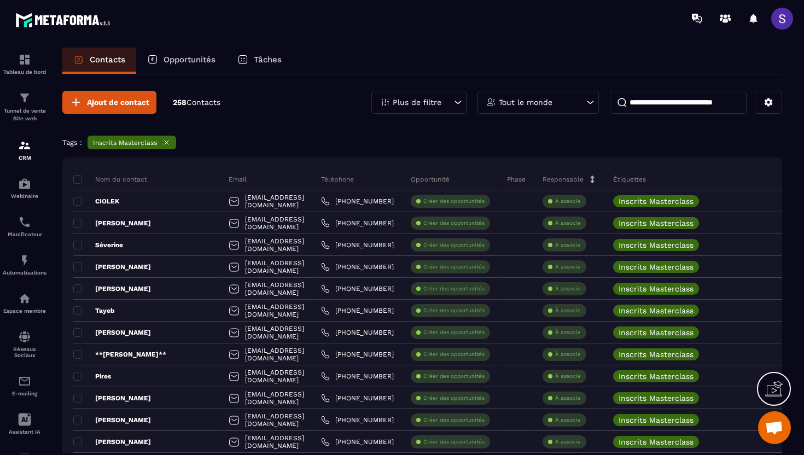
click at [638, 100] on input at bounding box center [678, 102] width 137 height 23
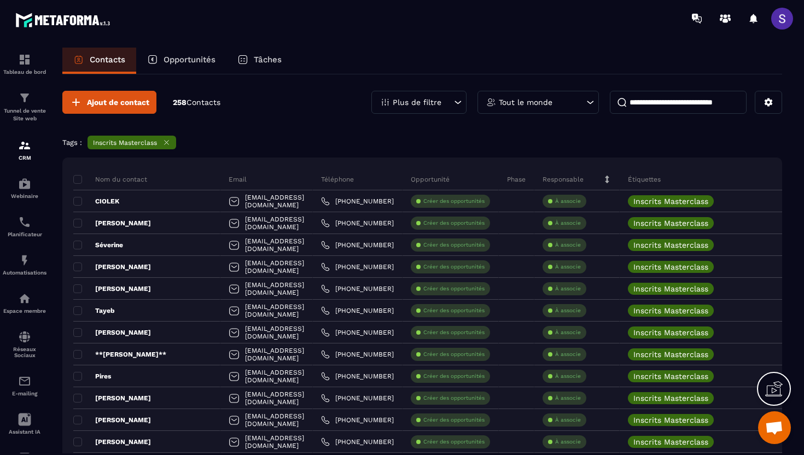
paste input "********"
type input "********"
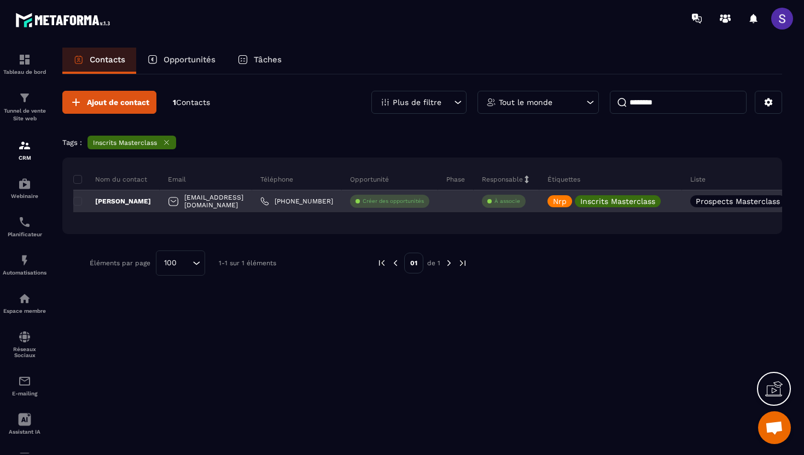
click at [110, 206] on div "[PERSON_NAME]" at bounding box center [116, 201] width 86 height 22
